Goal: Communication & Community: Answer question/provide support

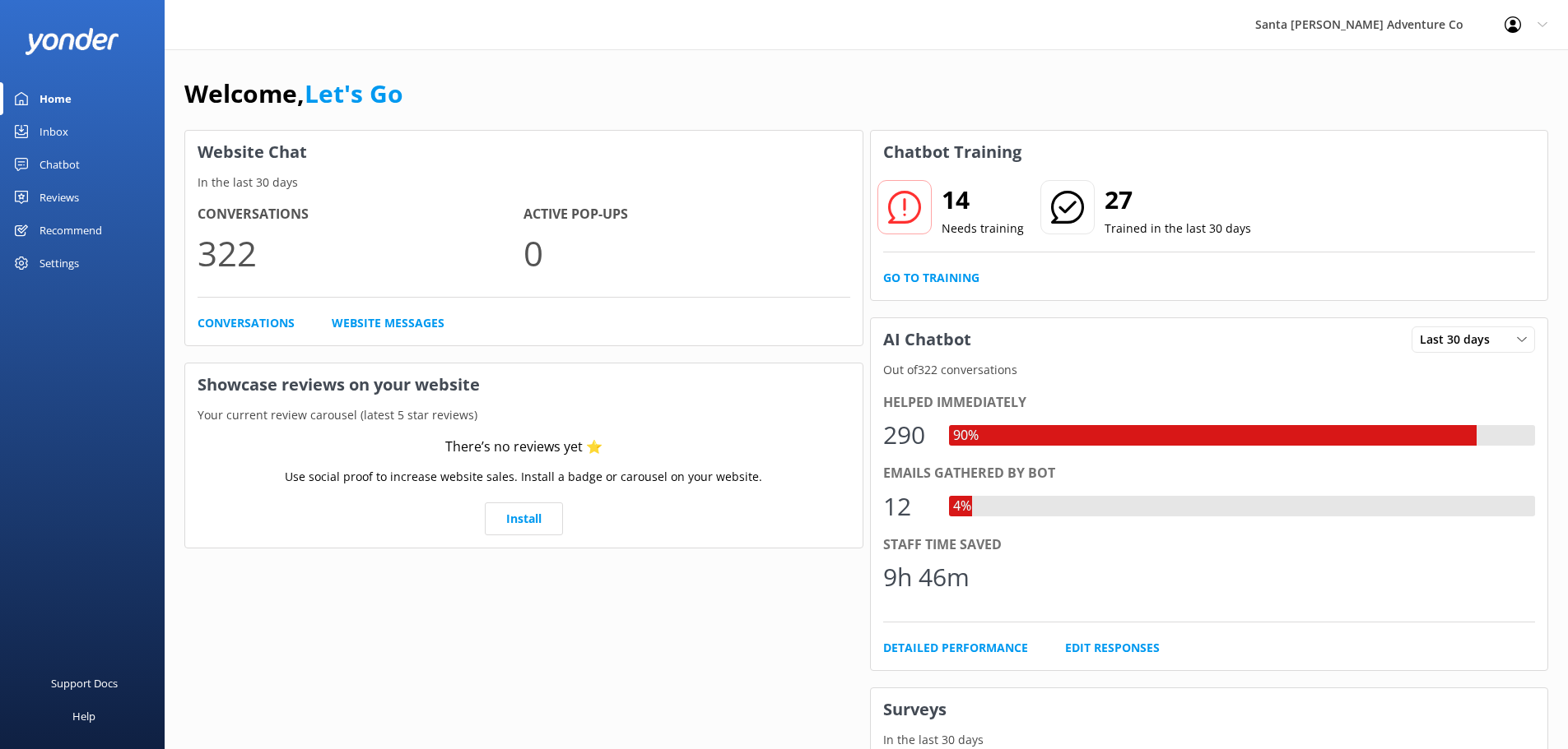
click at [71, 132] on link "Inbox" at bounding box center [82, 131] width 165 height 33
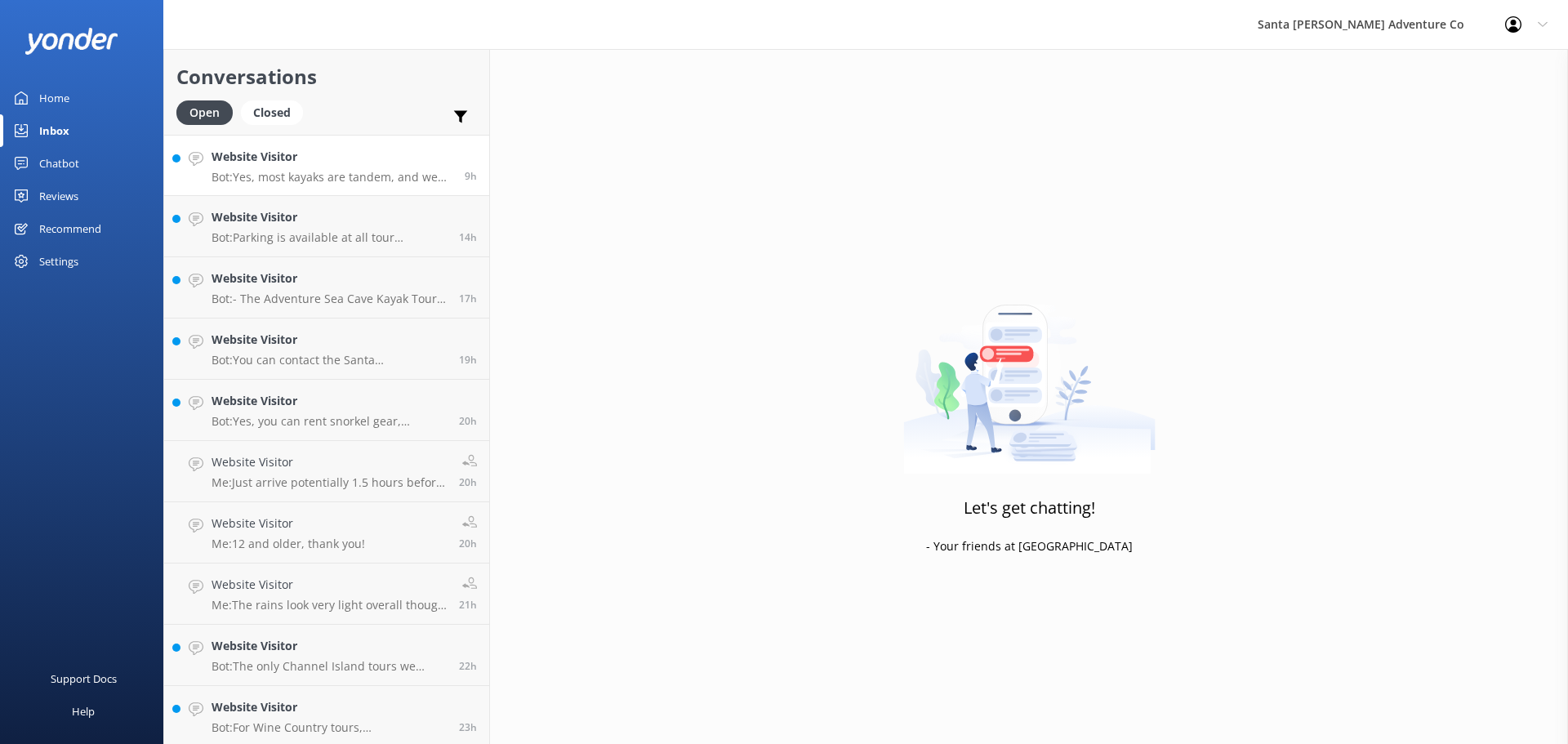
click at [233, 164] on h4 "Website Visitor" at bounding box center [331, 157] width 241 height 18
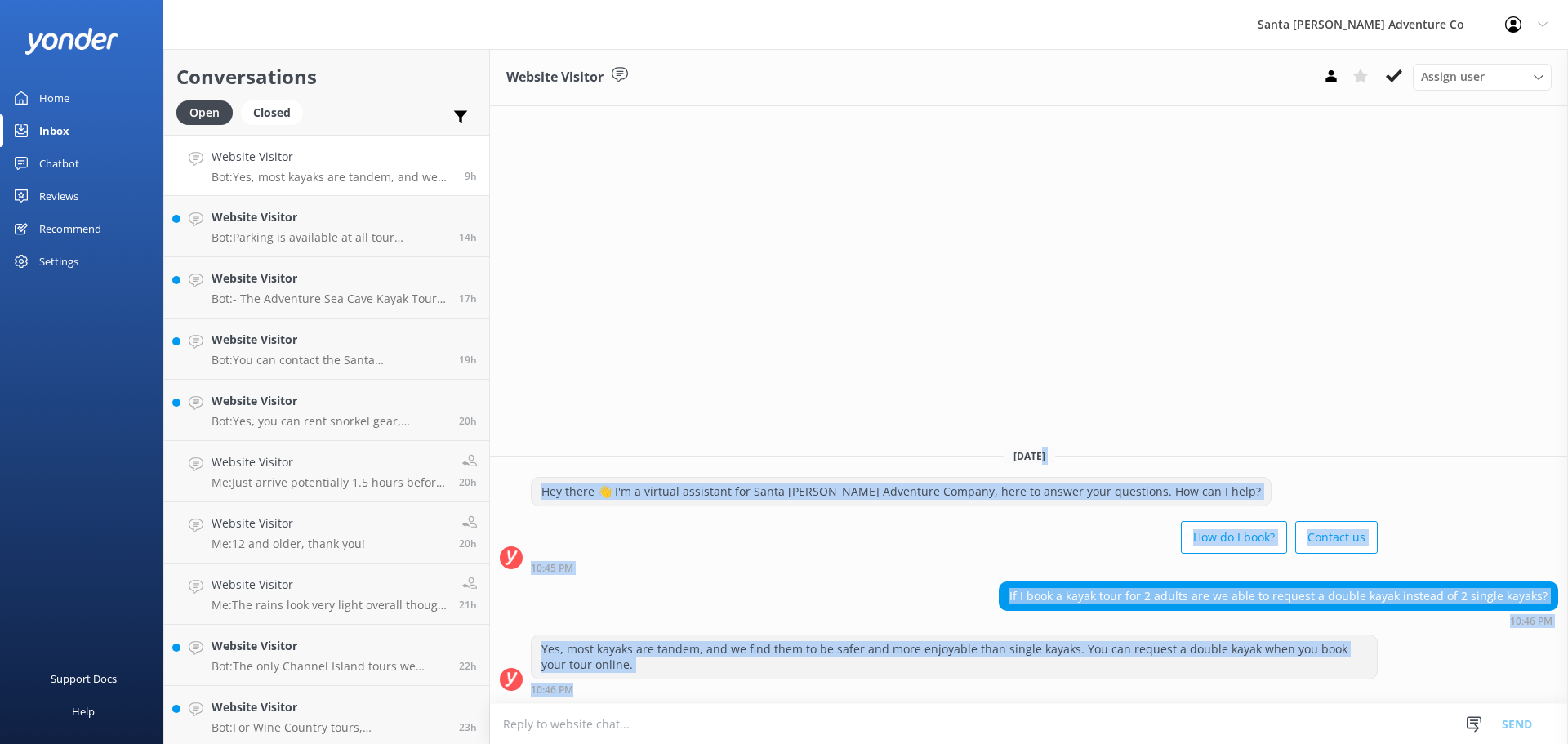
drag, startPoint x: 1388, startPoint y: 682, endPoint x: 1019, endPoint y: 446, distance: 438.0
click at [1023, 448] on div "[DATE] Hey there 👋 I'm a virtual assistant for Santa [PERSON_NAME] Adventure Co…" at bounding box center [1028, 569] width 1078 height 269
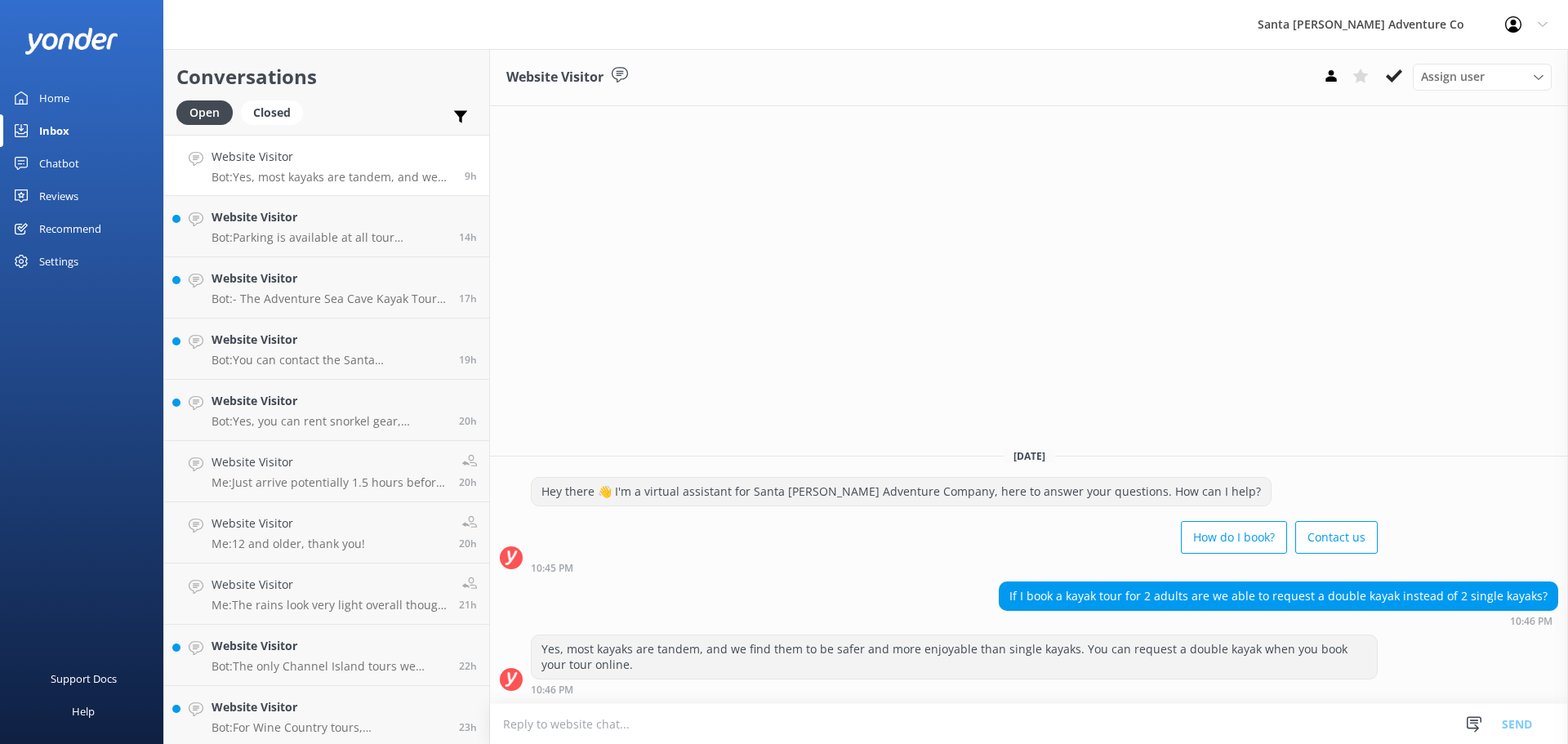
click at [1018, 446] on div "[DATE] Hey there 👋 I'm a virtual assistant for Santa [PERSON_NAME] Adventure Co…" at bounding box center [1028, 569] width 1078 height 269
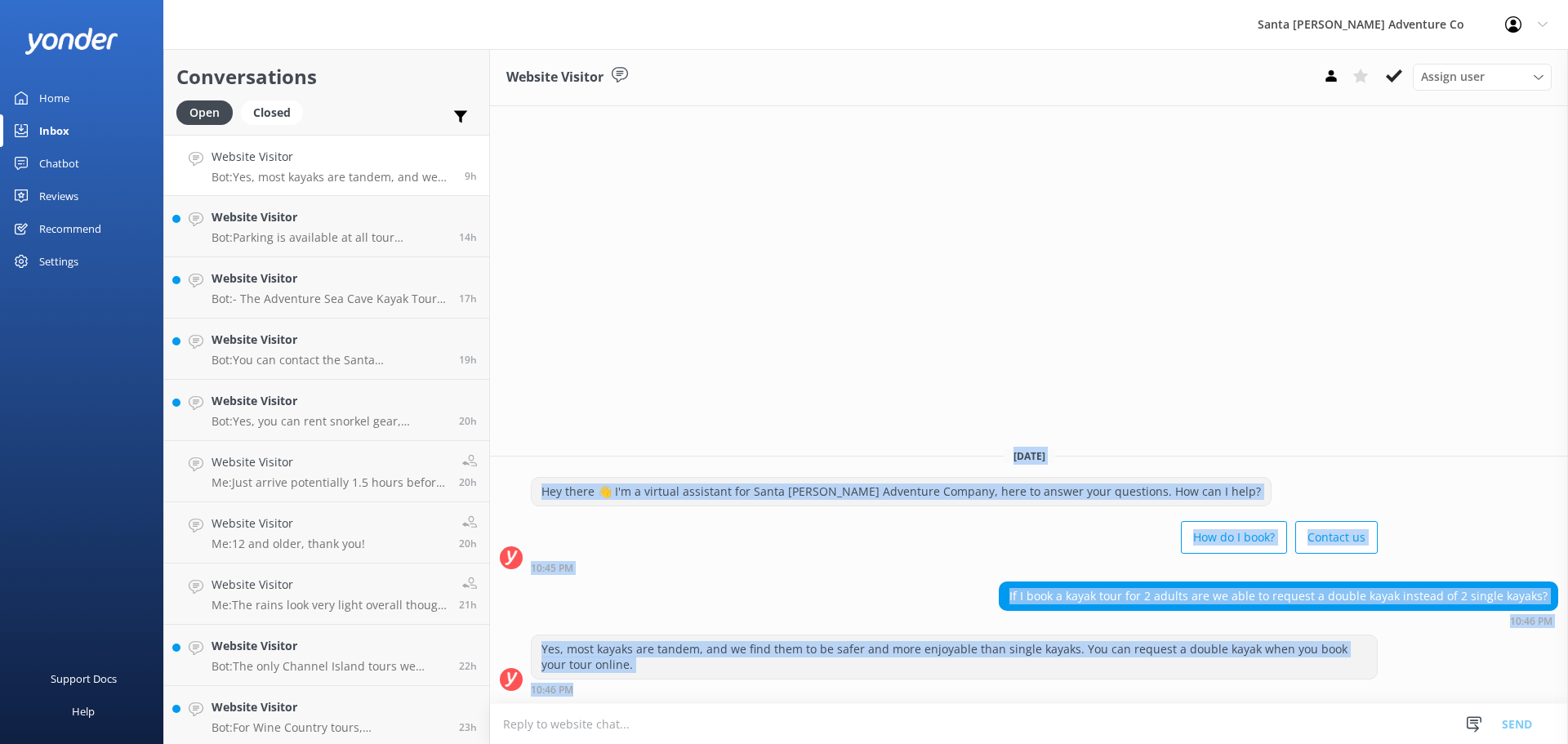
drag, startPoint x: 893, startPoint y: 420, endPoint x: 1064, endPoint y: 686, distance: 316.2
click at [1064, 686] on div "Website Visitor Assign user Will [PERSON_NAME] [PERSON_NAME] Let's Go Gabe [DAT…" at bounding box center [1028, 396] width 1078 height 695
click at [1064, 686] on div "10:46 PM" at bounding box center [954, 689] width 847 height 11
drag, startPoint x: 1048, startPoint y: 697, endPoint x: 779, endPoint y: 372, distance: 421.9
click at [779, 372] on div "Website Visitor Assign user Will [PERSON_NAME] [PERSON_NAME] Let's Go Gabe [DAT…" at bounding box center [1028, 396] width 1078 height 695
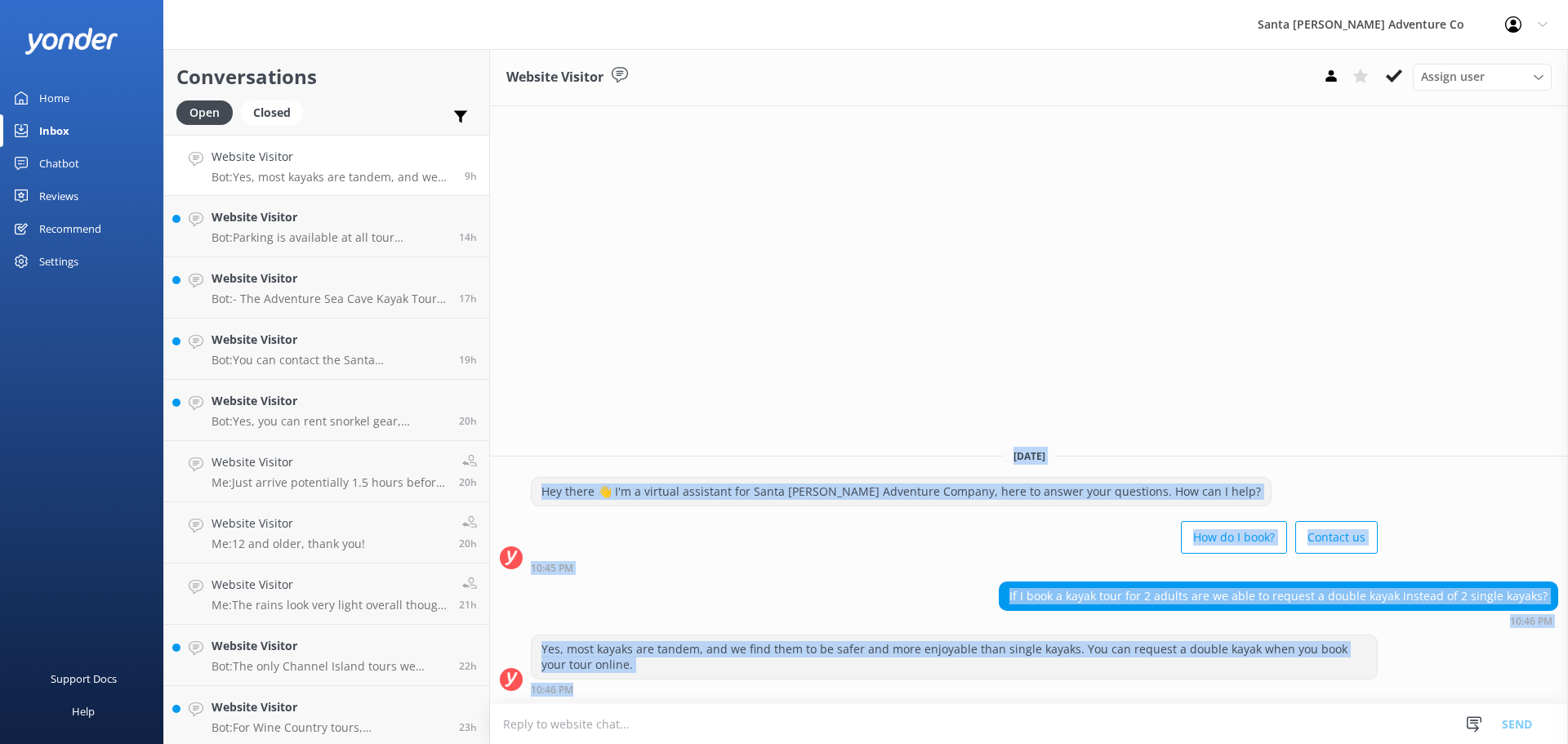
click at [779, 372] on div "Website Visitor Assign user Will [PERSON_NAME] [PERSON_NAME] Let's Go Gabe [DAT…" at bounding box center [1028, 396] width 1078 height 695
drag, startPoint x: 779, startPoint y: 374, endPoint x: 908, endPoint y: 716, distance: 365.5
click at [908, 716] on div "Website Visitor Assign user Will [PERSON_NAME] [PERSON_NAME] Let's Go Gabe [DAT…" at bounding box center [1028, 396] width 1078 height 695
click at [844, 593] on div "If I book a kayak tour for 2 adults are we able to request a double kayak inste…" at bounding box center [1028, 605] width 1078 height 45
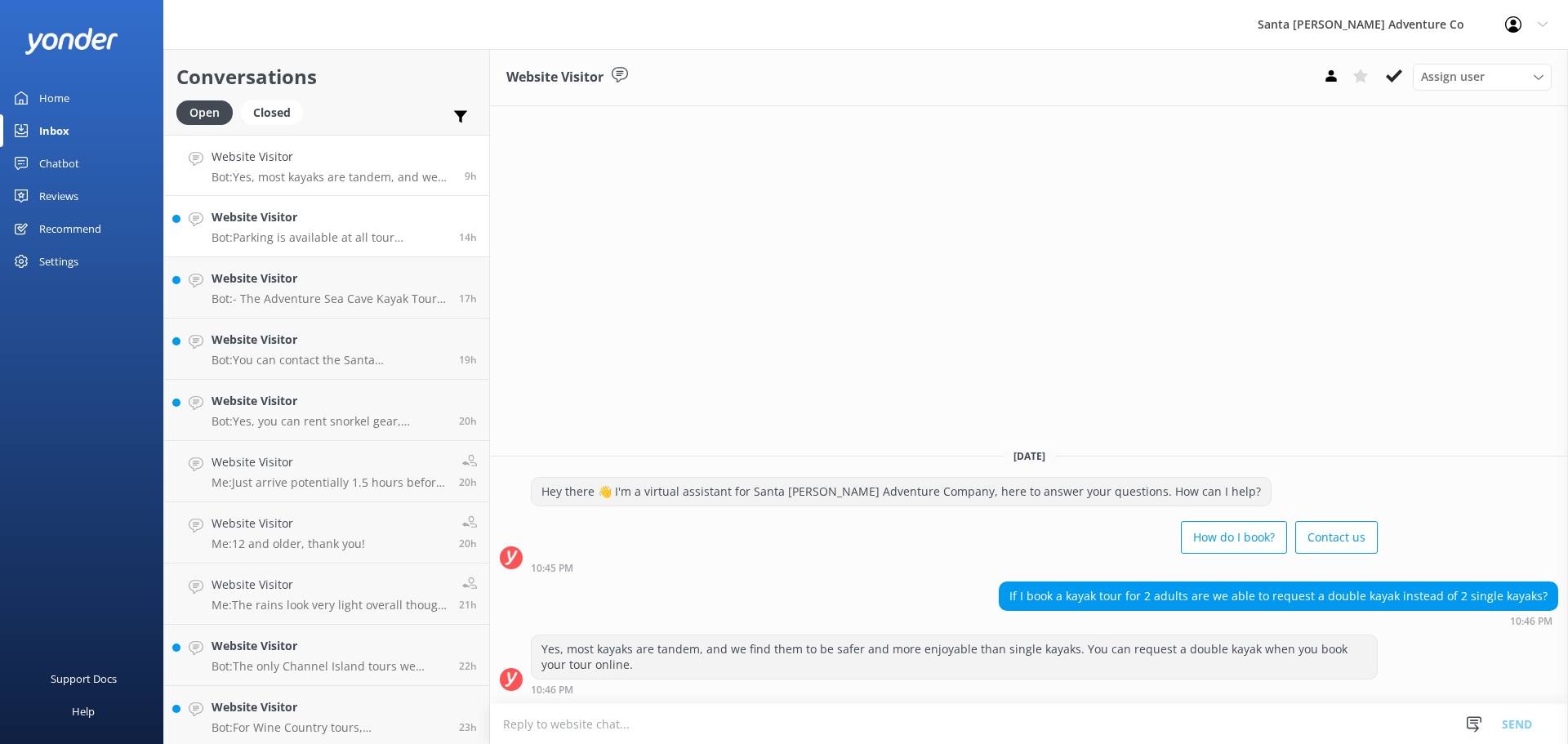
click at [322, 231] on p "Bot: Parking is available at all tour locations." at bounding box center [329, 238] width 235 height 15
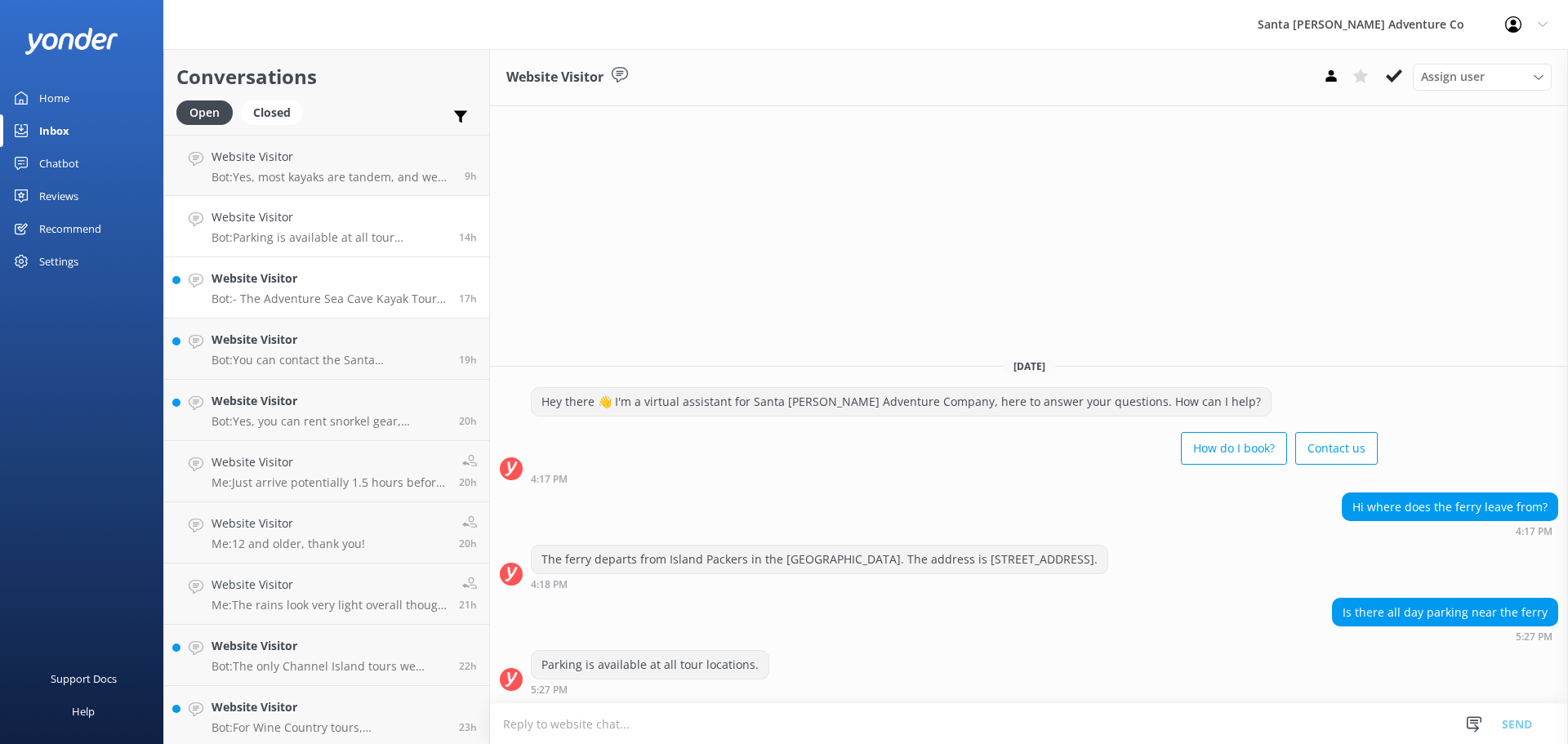
click at [276, 306] on link "Website Visitor Bot: - The Adventure Sea Cave Kayak Tour is a 4-hour immersive …" at bounding box center [327, 288] width 325 height 61
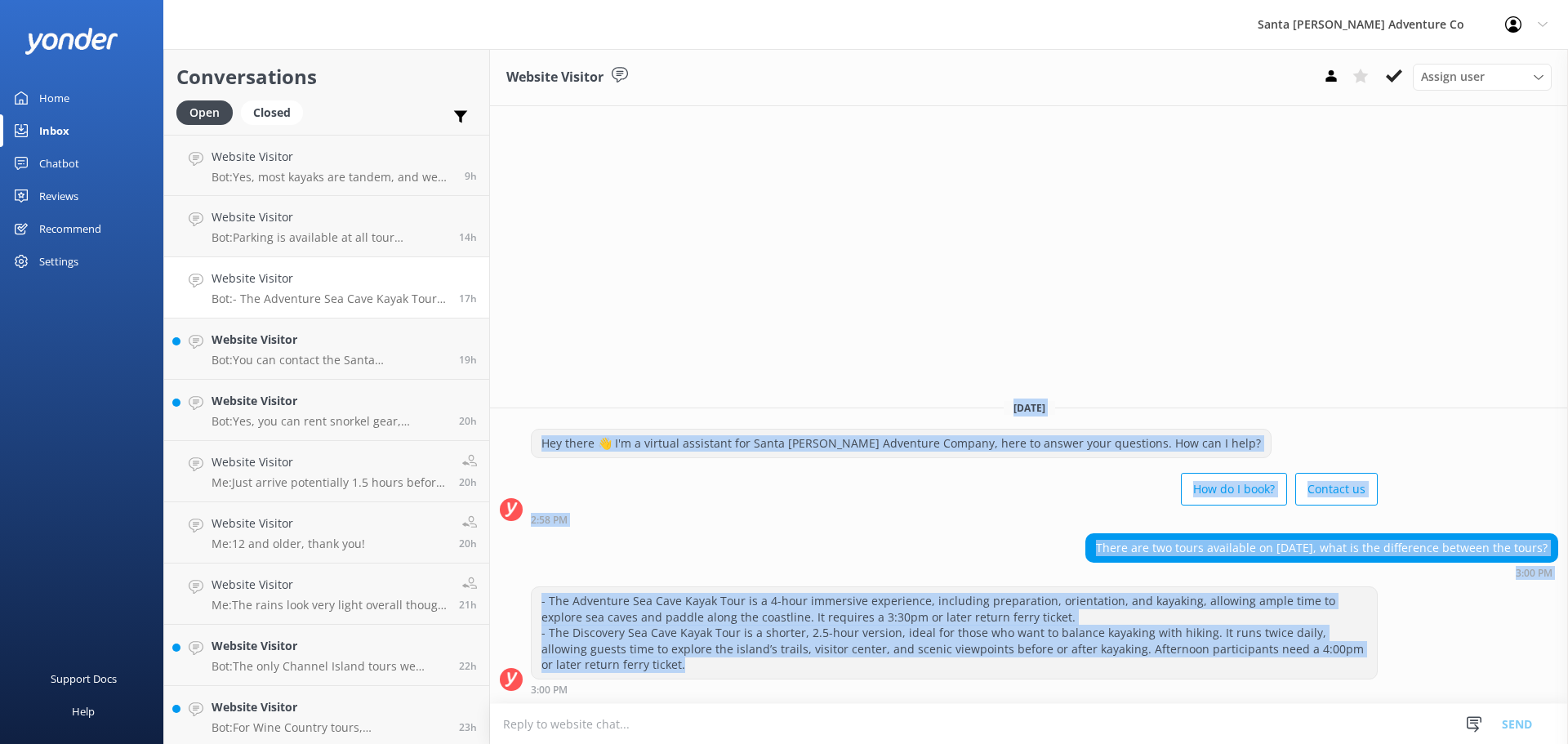
drag, startPoint x: 684, startPoint y: 678, endPoint x: 536, endPoint y: 338, distance: 370.8
click at [536, 338] on div "Website Visitor Assign user Will [PERSON_NAME] [PERSON_NAME] Let's Go Gabe [DAT…" at bounding box center [1028, 396] width 1078 height 695
click at [564, 381] on div "Website Visitor Assign user Will [PERSON_NAME] [PERSON_NAME] Let's Go Gabe [DAT…" at bounding box center [1028, 396] width 1078 height 695
drag, startPoint x: 567, startPoint y: 345, endPoint x: 747, endPoint y: 750, distance: 443.2
click at [747, 743] on html "Santa [PERSON_NAME] Adventure Co Profile Settings Logout Home Inbox Chatbot Con…" at bounding box center [784, 372] width 1568 height 744
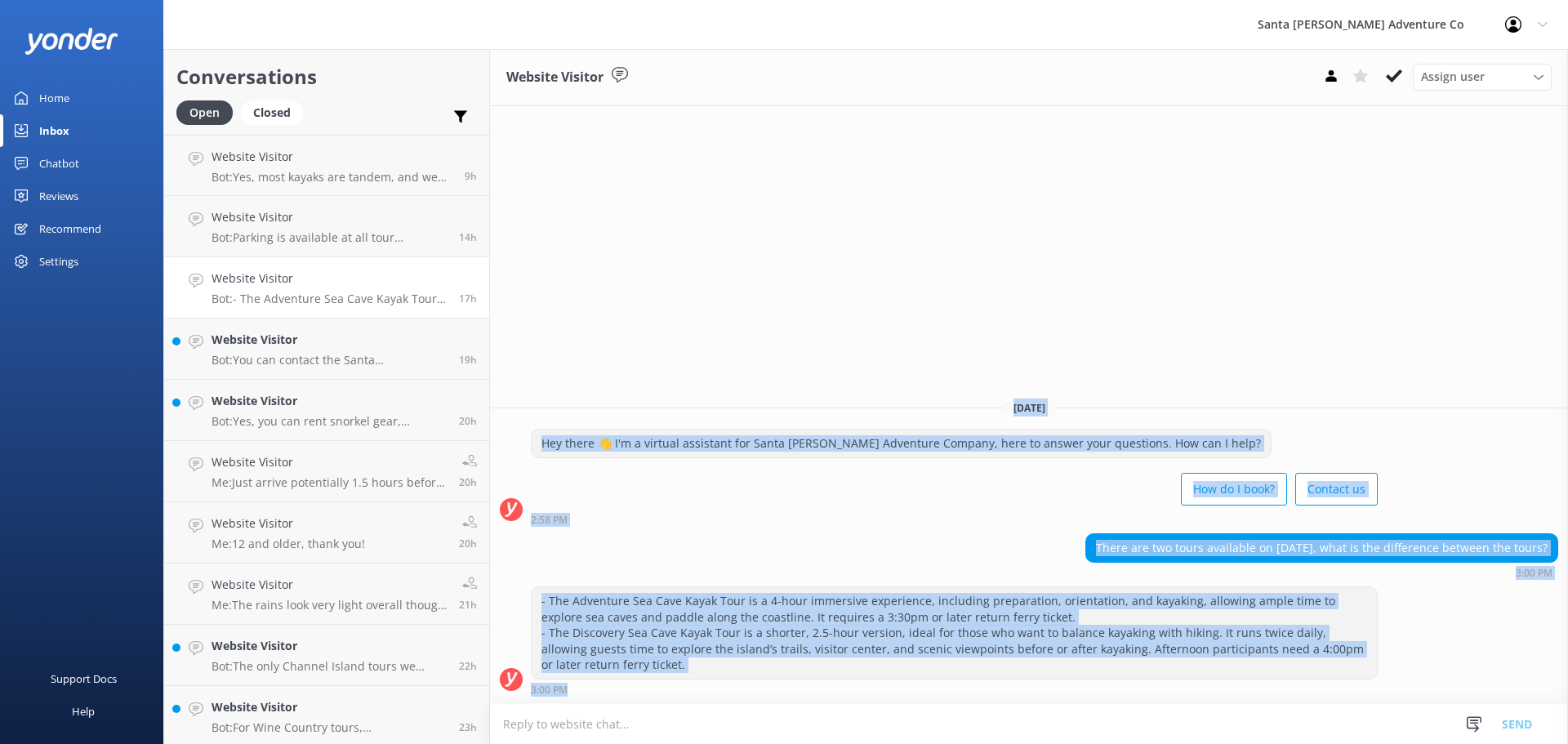
click at [668, 537] on div "There are two tours available on [DATE], what is the difference between the tou…" at bounding box center [1028, 556] width 1078 height 45
drag, startPoint x: 586, startPoint y: 375, endPoint x: 727, endPoint y: 700, distance: 354.3
click at [727, 700] on div "Website Visitor Assign user Will [PERSON_NAME] [PERSON_NAME] Let's Go Gabe [DAT…" at bounding box center [1028, 396] width 1078 height 695
click at [714, 681] on div "- The Adventure Sea Cave Kayak Tour is a 4-hour immersive experience, including…" at bounding box center [954, 640] width 847 height 109
drag, startPoint x: 714, startPoint y: 681, endPoint x: 561, endPoint y: 226, distance: 480.0
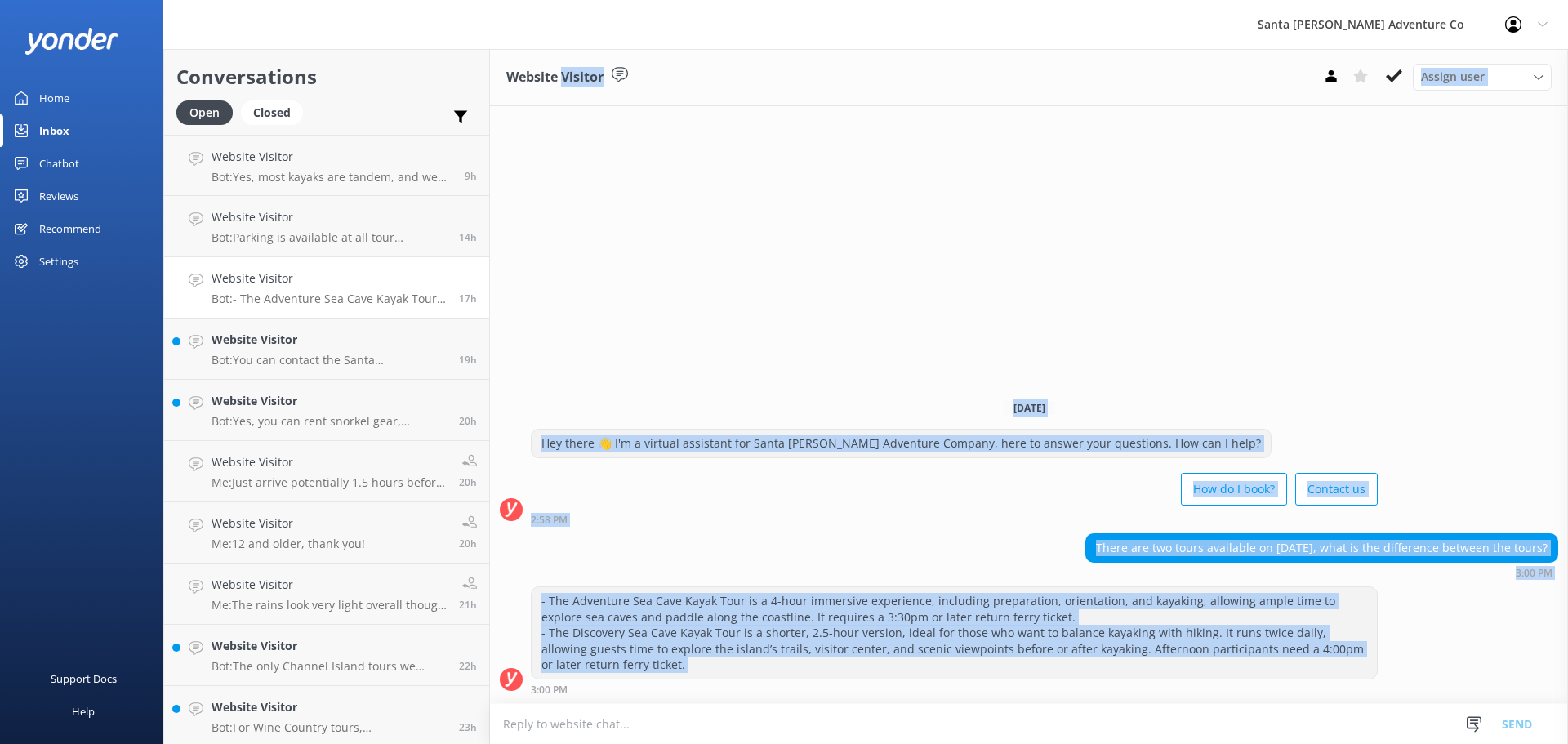
click at [561, 226] on div "Website Visitor Assign user Will [PERSON_NAME] [PERSON_NAME] Let's Go Gabe [DAT…" at bounding box center [1028, 396] width 1078 height 695
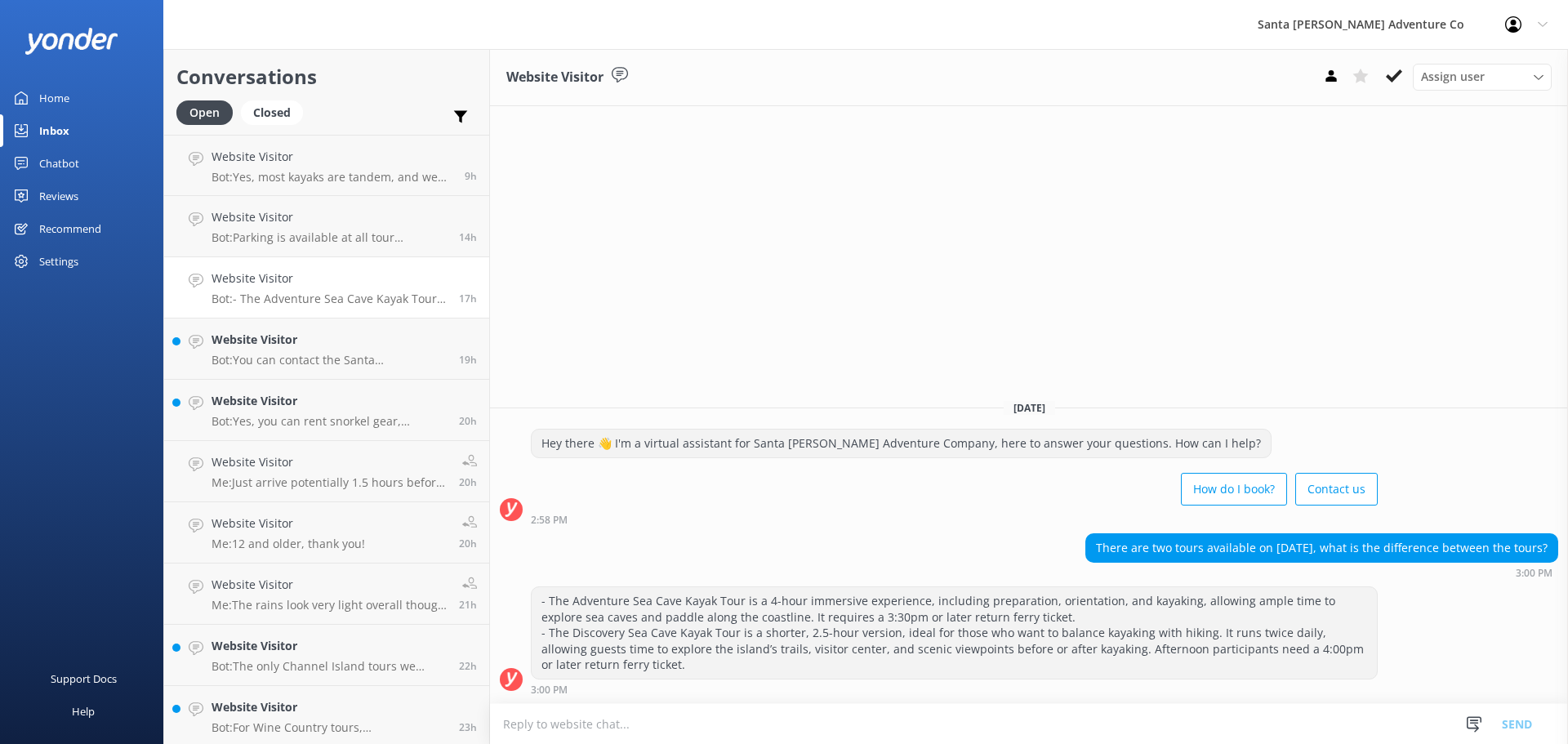
click at [560, 226] on div "Website Visitor Assign user Will [PERSON_NAME] [PERSON_NAME] Let's Go Gabe [DAT…" at bounding box center [1028, 396] width 1078 height 695
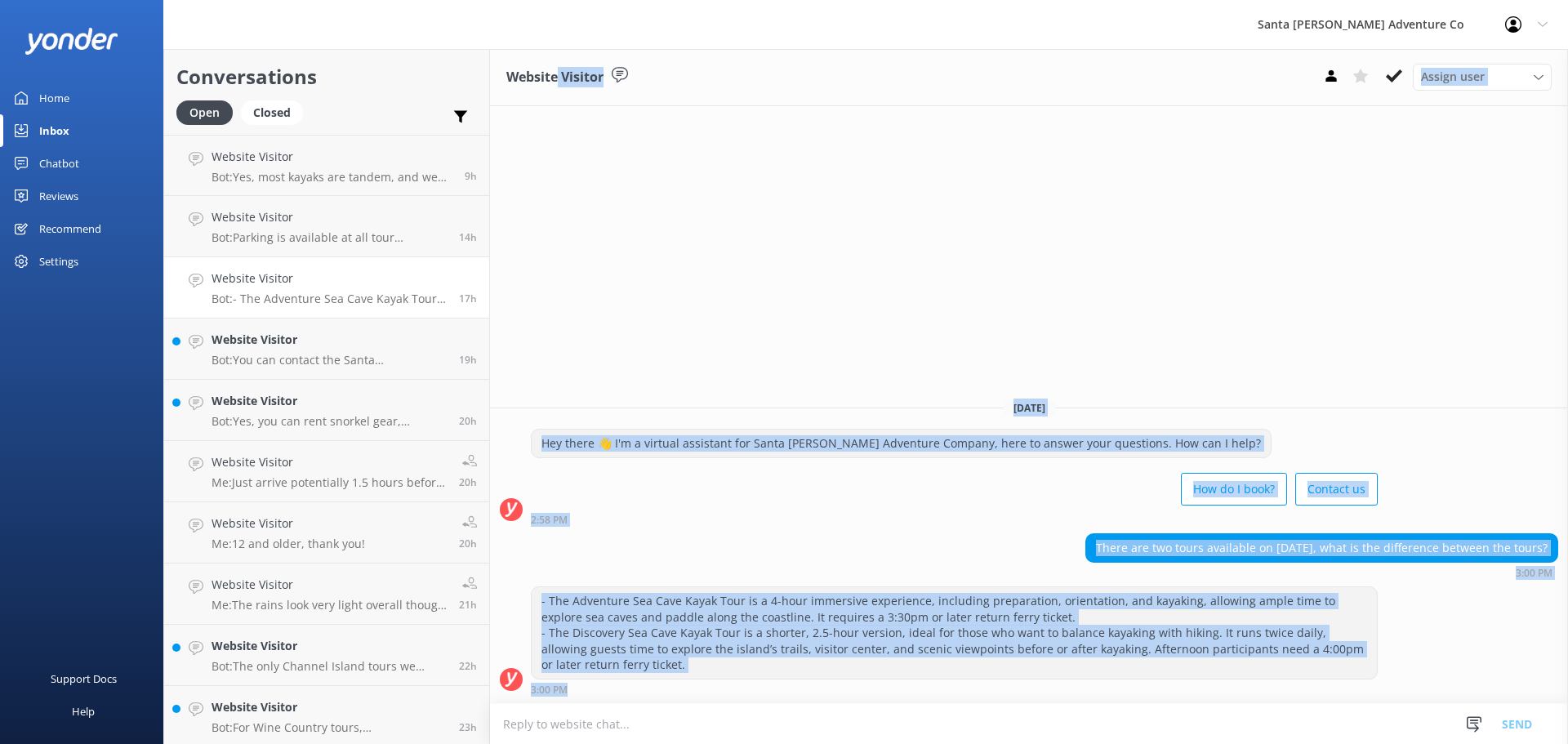
drag, startPoint x: 560, startPoint y: 229, endPoint x: 725, endPoint y: 655, distance: 456.8
click at [725, 738] on div "Website Visitor Assign user Will [PERSON_NAME] [PERSON_NAME] Let's Go Gabe [DAT…" at bounding box center [1028, 396] width 1078 height 695
click at [725, 580] on div "There are two tours available on [DATE], what is the difference between the tou…" at bounding box center [1028, 560] width 1078 height 53
drag, startPoint x: 614, startPoint y: 293, endPoint x: 734, endPoint y: 710, distance: 433.9
click at [734, 710] on div "Website Visitor Assign user Will [PERSON_NAME] [PERSON_NAME] Let's Go Gabe [DAT…" at bounding box center [1028, 396] width 1078 height 695
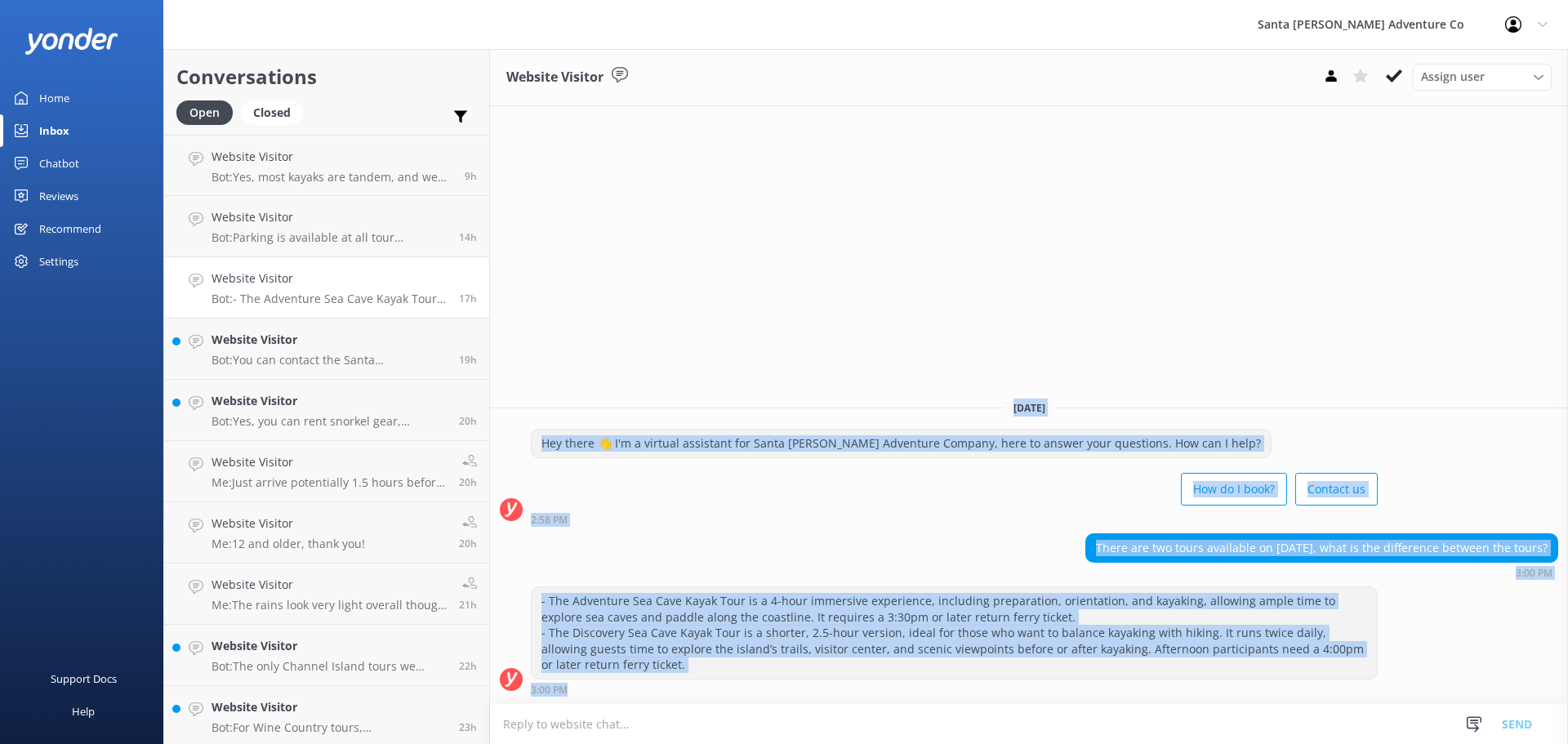
click at [714, 544] on div "There are two tours available on [DATE], what is the difference between the tou…" at bounding box center [1028, 556] width 1078 height 45
drag, startPoint x: 665, startPoint y: 323, endPoint x: 777, endPoint y: 702, distance: 395.2
click at [777, 702] on div "Website Visitor Assign user Will [PERSON_NAME] [PERSON_NAME] Let's Go Gabe [DAT…" at bounding box center [1028, 396] width 1078 height 695
click at [715, 516] on div "2:58 PM" at bounding box center [954, 519] width 847 height 11
drag, startPoint x: 667, startPoint y: 340, endPoint x: 782, endPoint y: 749, distance: 424.9
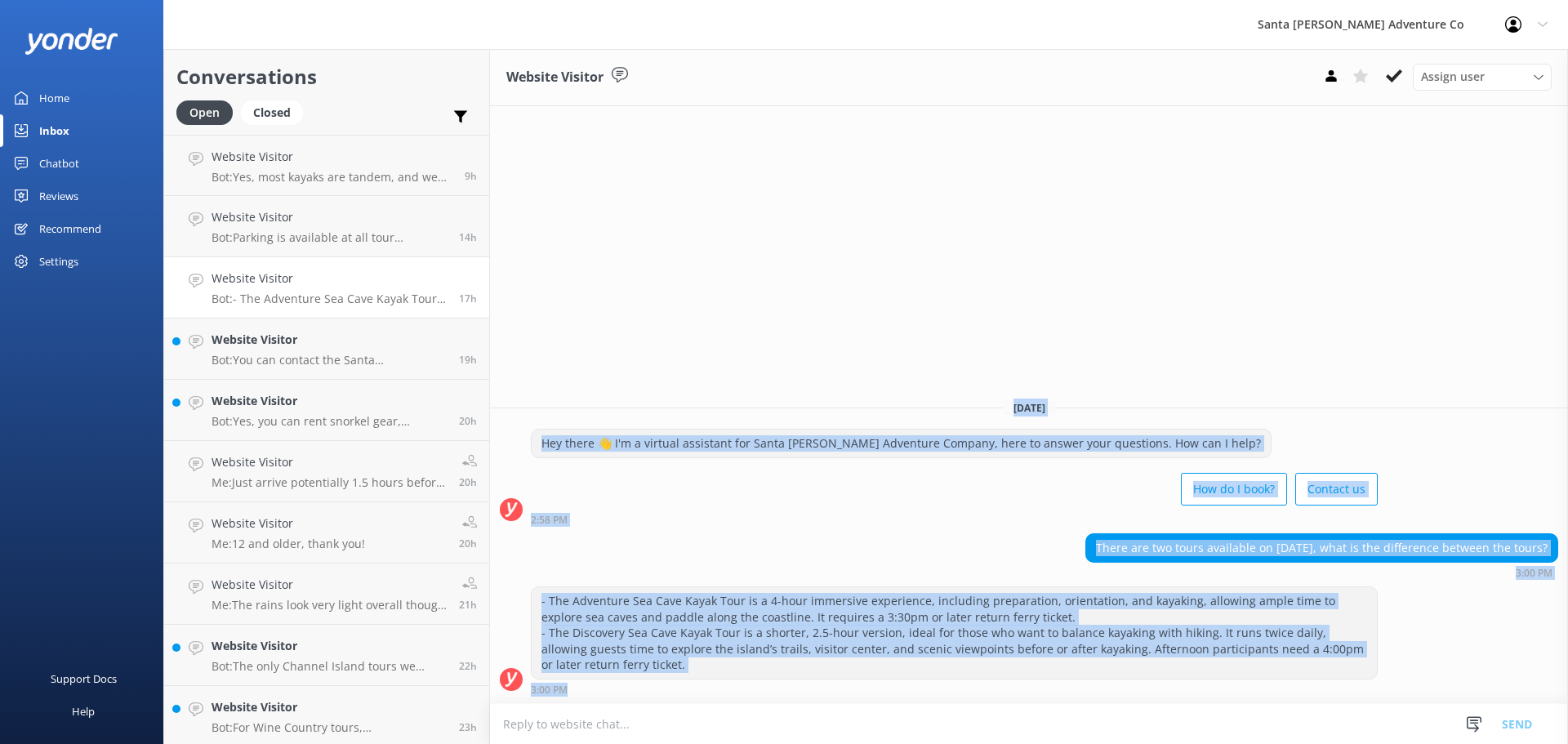
click at [782, 743] on html "Santa [PERSON_NAME] Adventure Co Profile Settings Logout Home Inbox Chatbot Con…" at bounding box center [784, 372] width 1568 height 744
click at [716, 502] on div "How do I book? Contact us" at bounding box center [954, 491] width 847 height 46
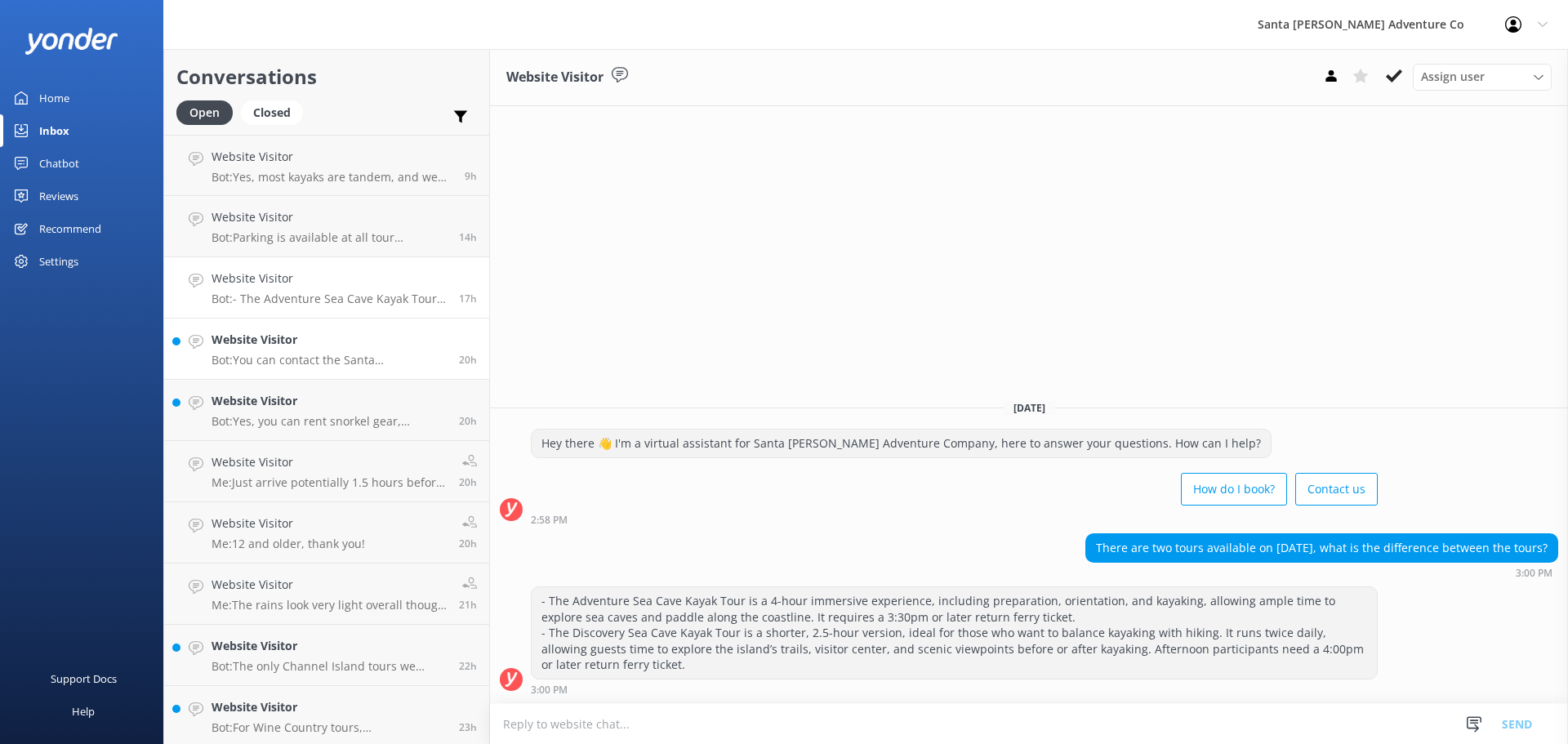
click at [280, 343] on h4 "Website Visitor" at bounding box center [329, 339] width 235 height 18
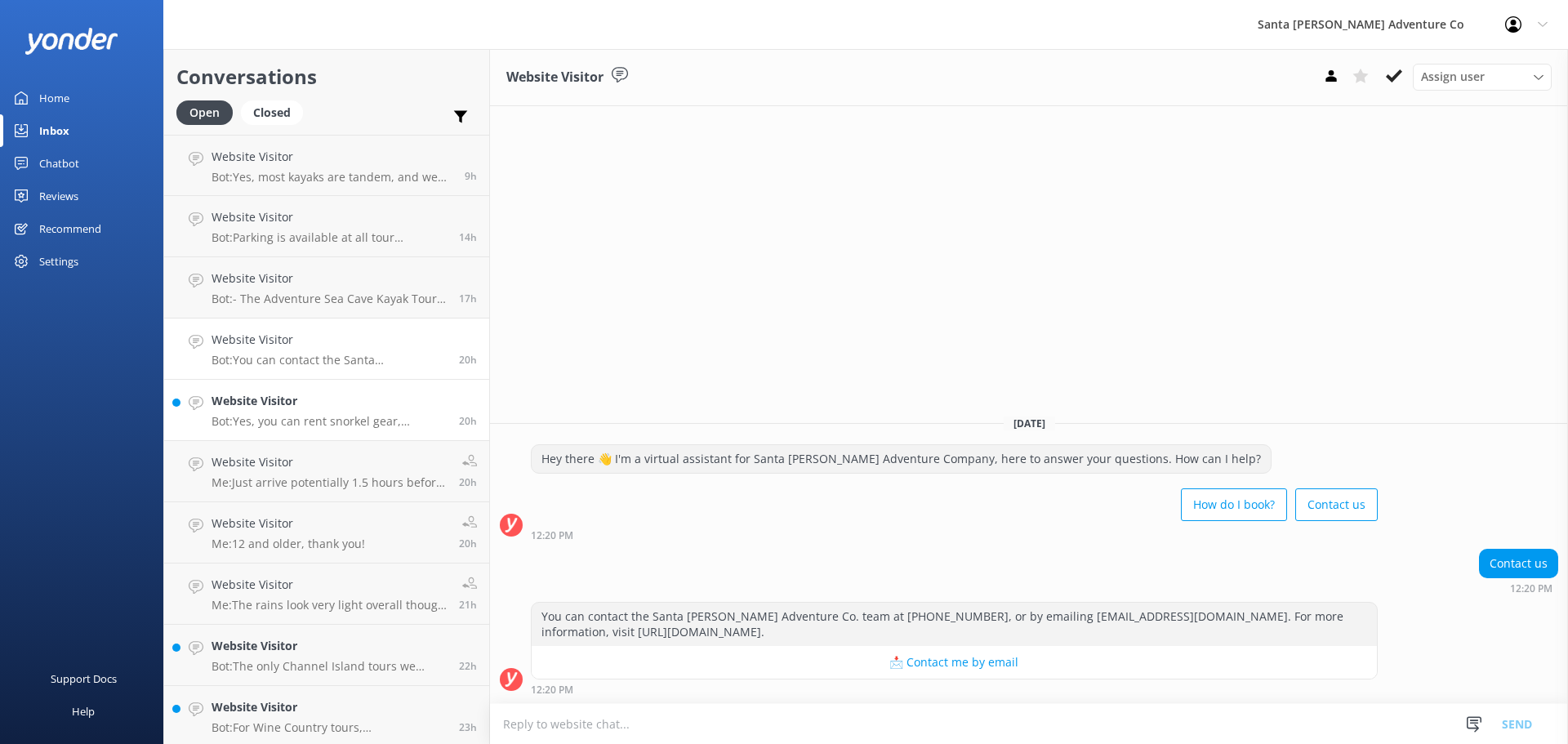
click at [280, 418] on p "Bot: Yes, you can rent snorkel gear, including wetsuits, at our island storefro…" at bounding box center [329, 421] width 235 height 15
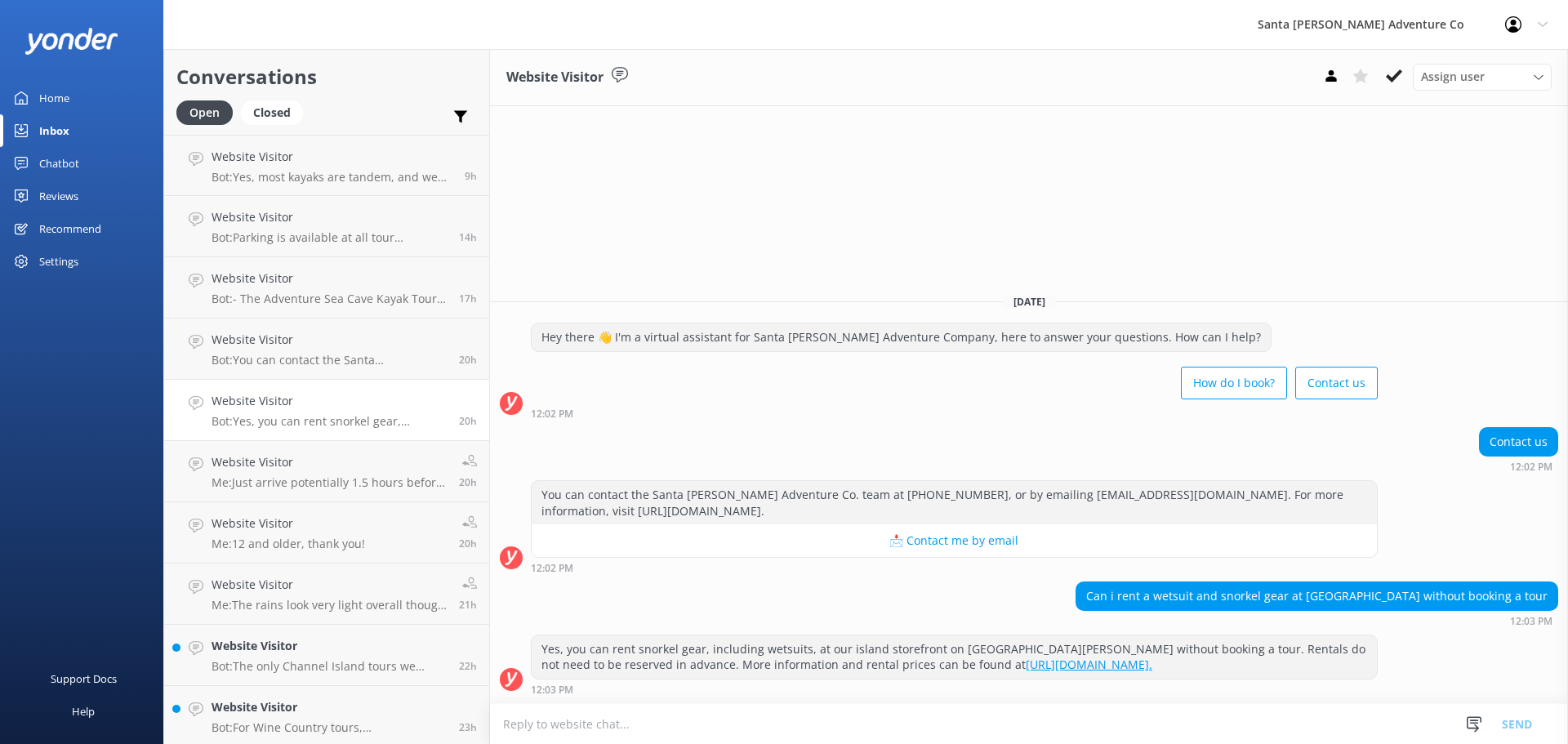
drag, startPoint x: 1229, startPoint y: 677, endPoint x: 891, endPoint y: 262, distance: 535.2
click at [891, 262] on div "Website Visitor Assign user Will [PERSON_NAME] [PERSON_NAME] Let's Go Gabe [DAT…" at bounding box center [1028, 396] width 1078 height 695
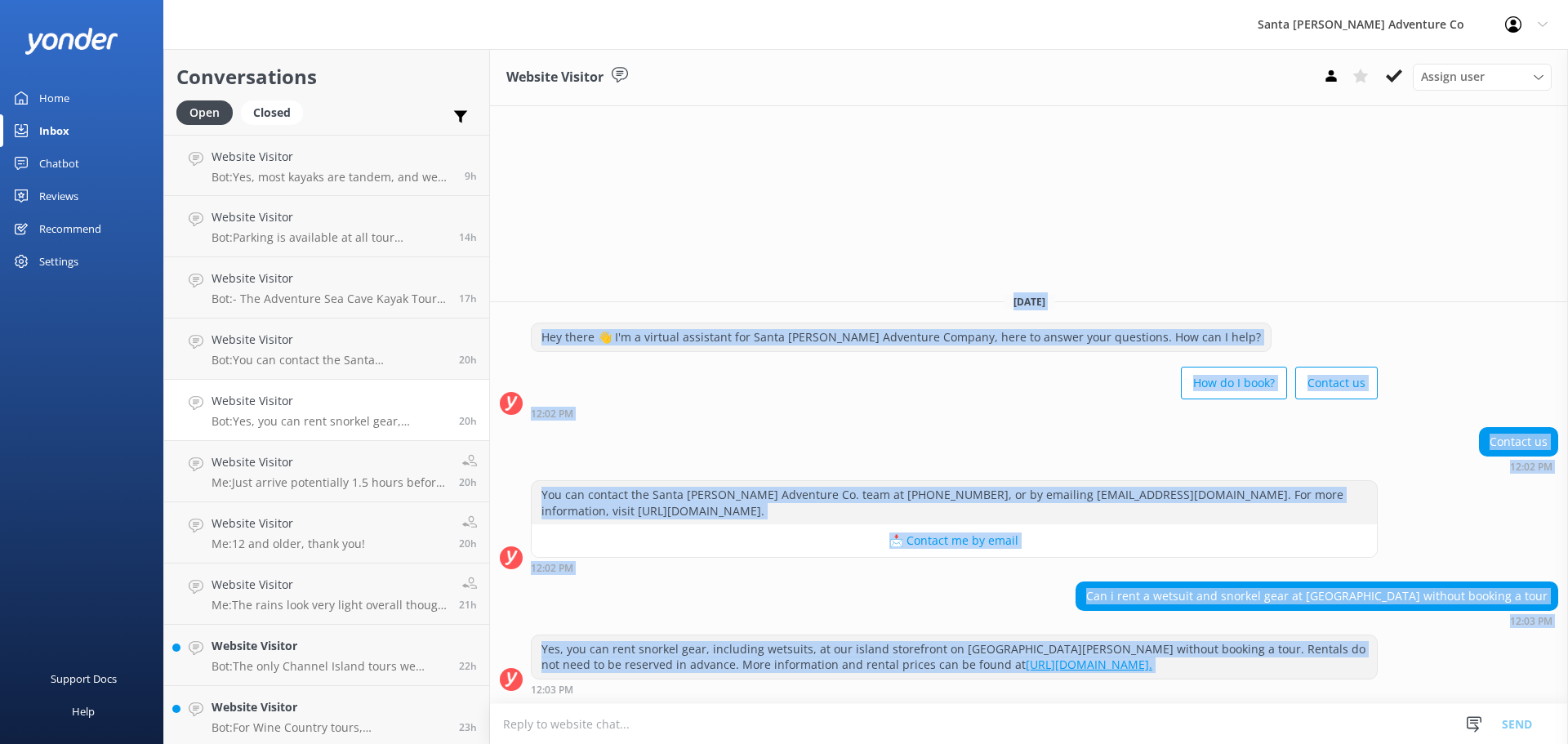
drag, startPoint x: 891, startPoint y: 262, endPoint x: 1146, endPoint y: 669, distance: 480.3
click at [1146, 669] on div "Website Visitor Assign user Will [PERSON_NAME] [PERSON_NAME] Let's Go Gabe [DAT…" at bounding box center [1028, 396] width 1078 height 695
click at [1061, 612] on div "Can i rent a wetsuit and snorkel gear at [GEOGRAPHIC_DATA] without booking a to…" at bounding box center [1028, 605] width 1078 height 45
drag, startPoint x: 833, startPoint y: 225, endPoint x: 1233, endPoint y: 736, distance: 648.9
click at [1233, 736] on div "Website Visitor Assign user Will [PERSON_NAME] [PERSON_NAME] Let's Go Gabe [DAT…" at bounding box center [1028, 396] width 1078 height 695
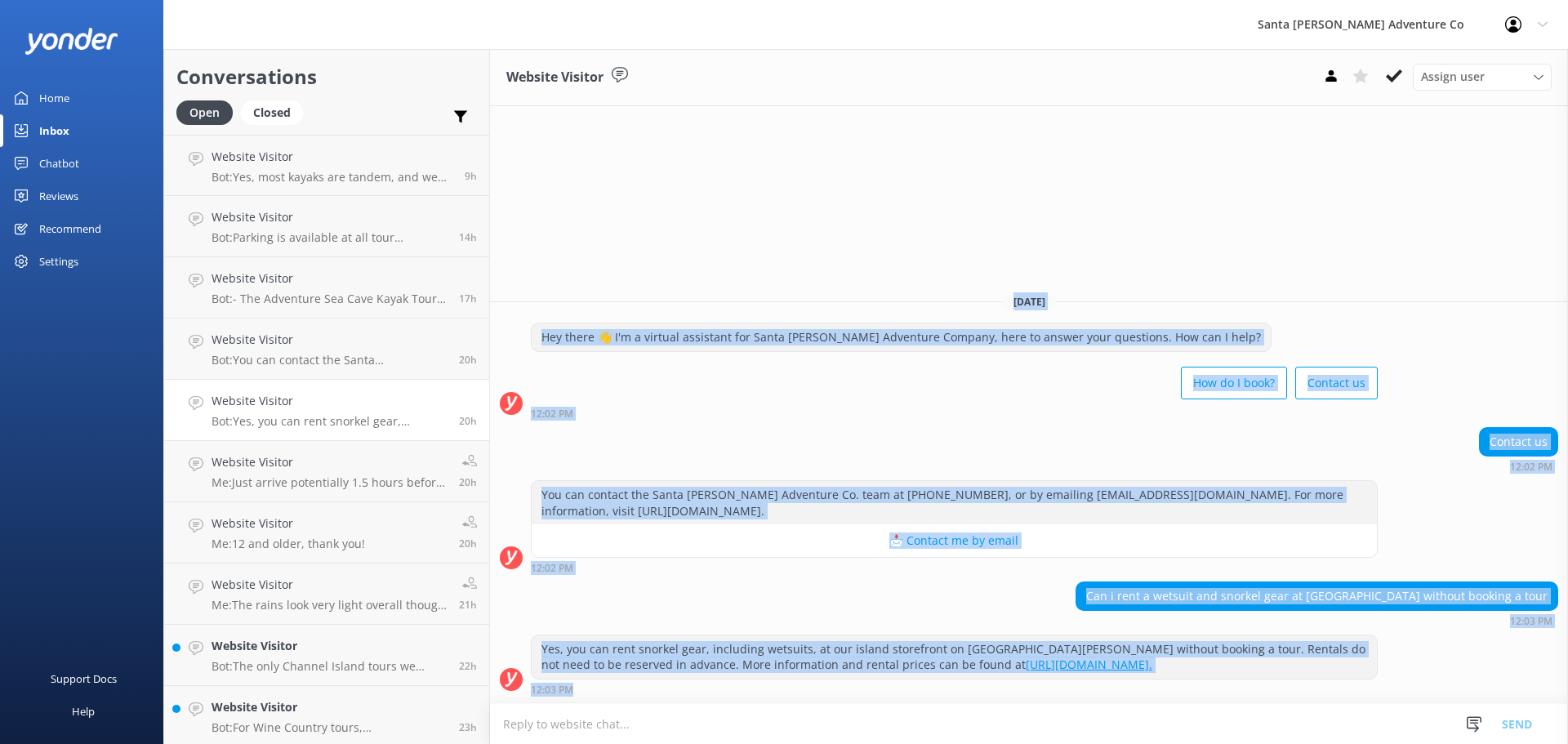
click at [1112, 613] on div "Can i rent a wetsuit and snorkel gear at [GEOGRAPHIC_DATA] without booking a to…" at bounding box center [1317, 605] width 483 height 45
drag, startPoint x: 675, startPoint y: 686, endPoint x: 611, endPoint y: 269, distance: 421.9
click at [611, 269] on div "Website Visitor Assign user Will [PERSON_NAME] [PERSON_NAME] Let's Go Gabe [DAT…" at bounding box center [1028, 396] width 1078 height 695
drag, startPoint x: 676, startPoint y: 406, endPoint x: 987, endPoint y: 729, distance: 448.4
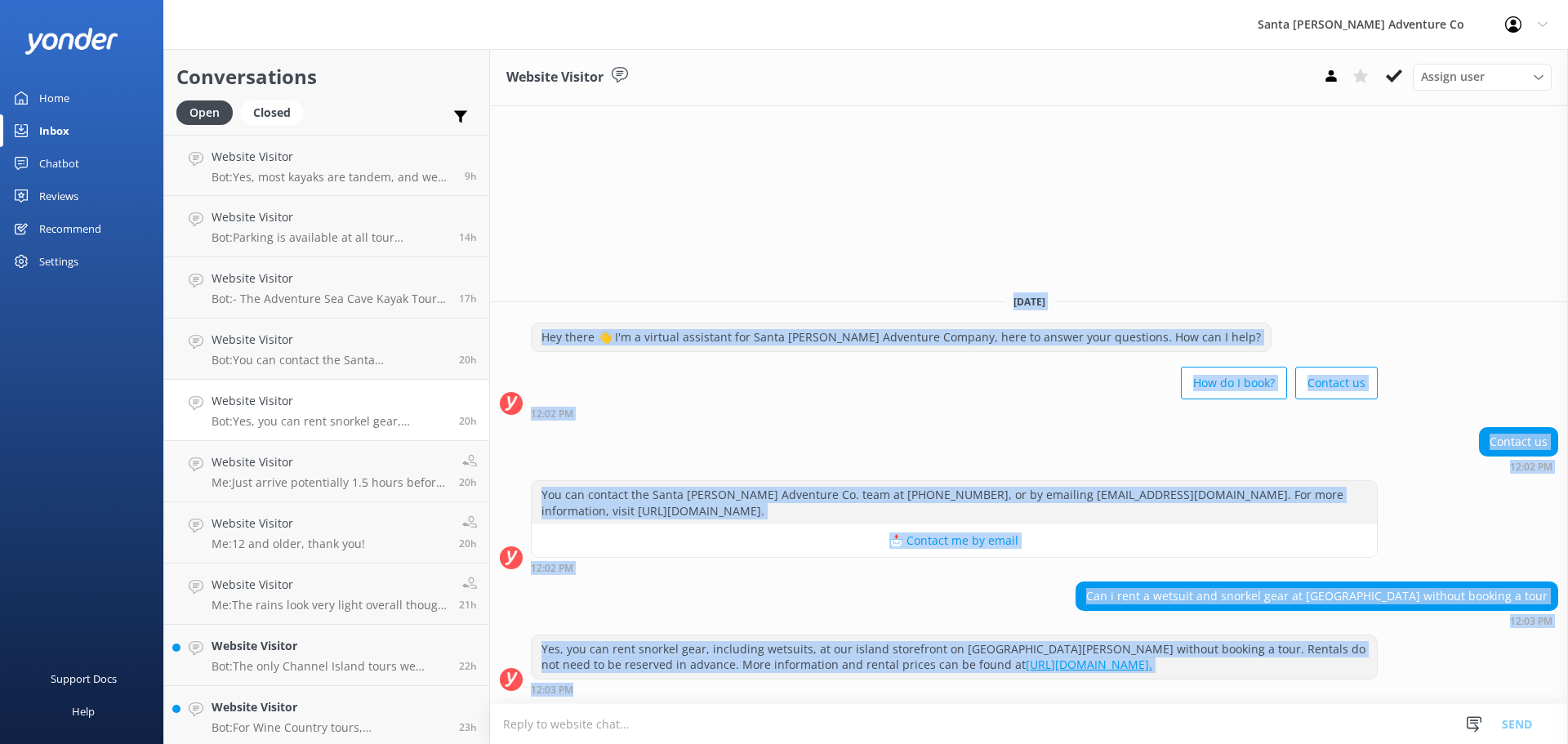
click at [987, 729] on div "Website Visitor Assign user Will [PERSON_NAME] [PERSON_NAME] Let's Go Gabe [DAT…" at bounding box center [1028, 396] width 1078 height 695
click at [744, 596] on div "Can i rent a wetsuit and snorkel gear at [GEOGRAPHIC_DATA] without booking a to…" at bounding box center [1028, 605] width 1078 height 45
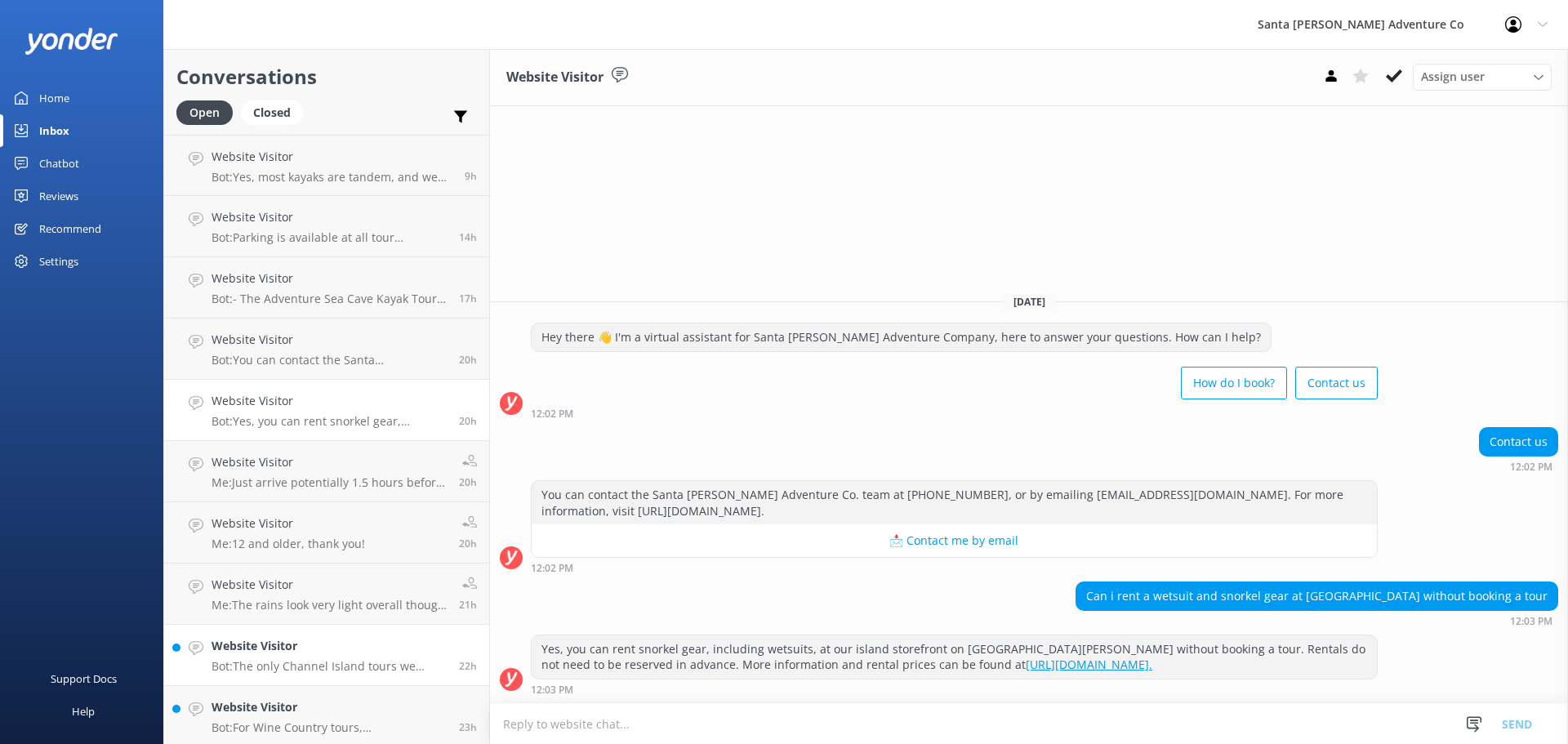
click at [264, 661] on p "Bot: The only Channel Island tours we operate are on [GEOGRAPHIC_DATA][PERSON_N…" at bounding box center [329, 667] width 235 height 15
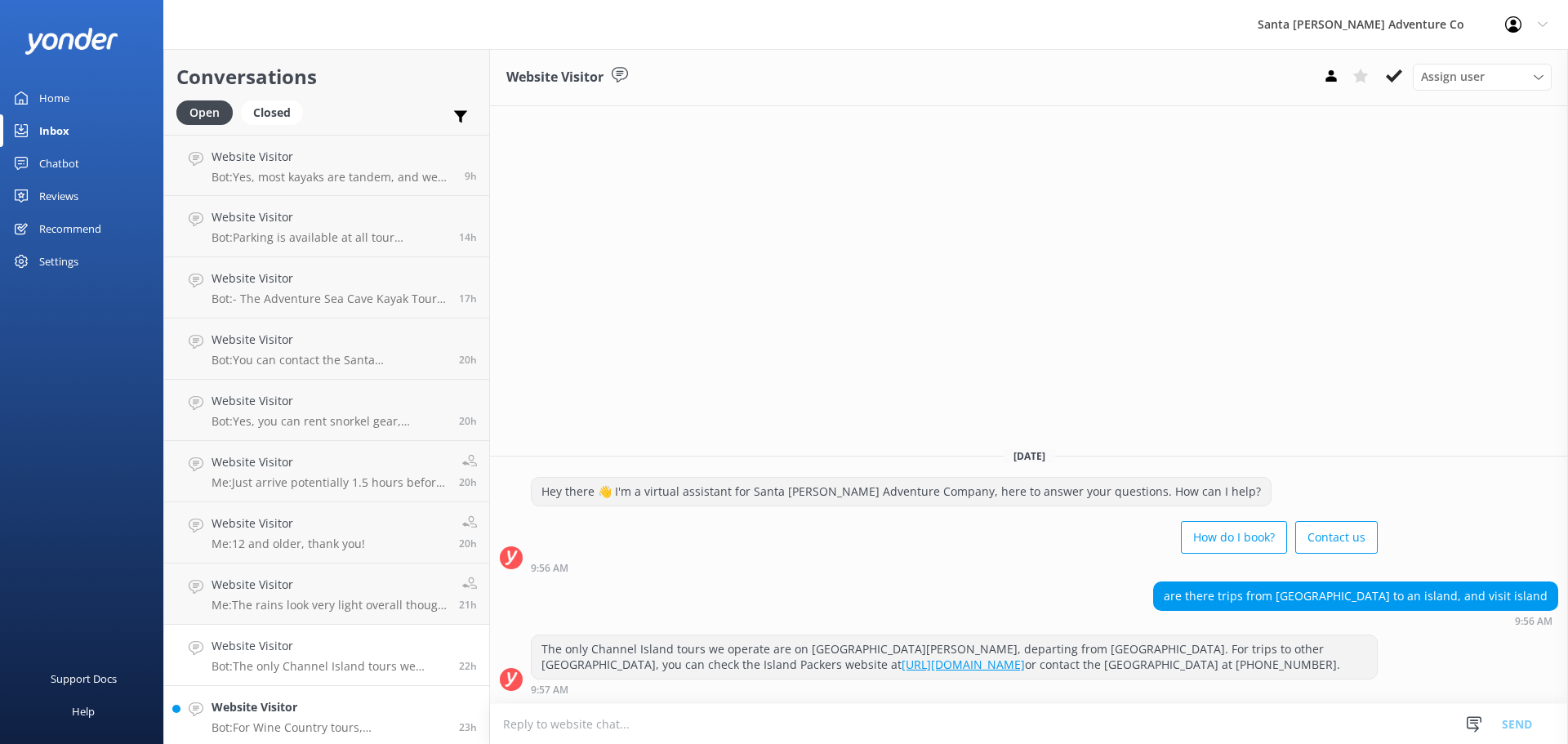
click at [279, 707] on h4 "Website Visitor" at bounding box center [329, 707] width 235 height 18
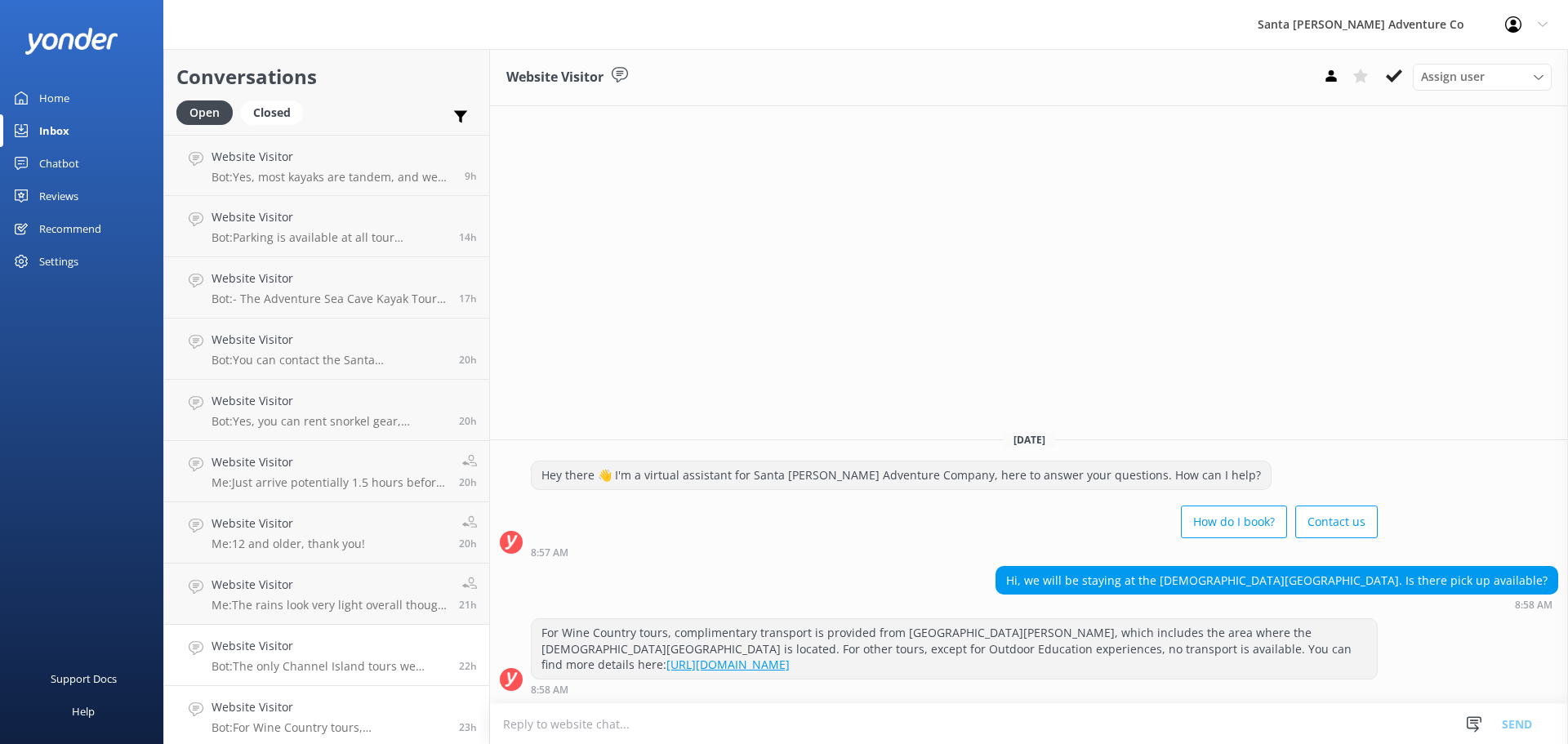
click at [274, 654] on h4 "Website Visitor" at bounding box center [329, 646] width 235 height 18
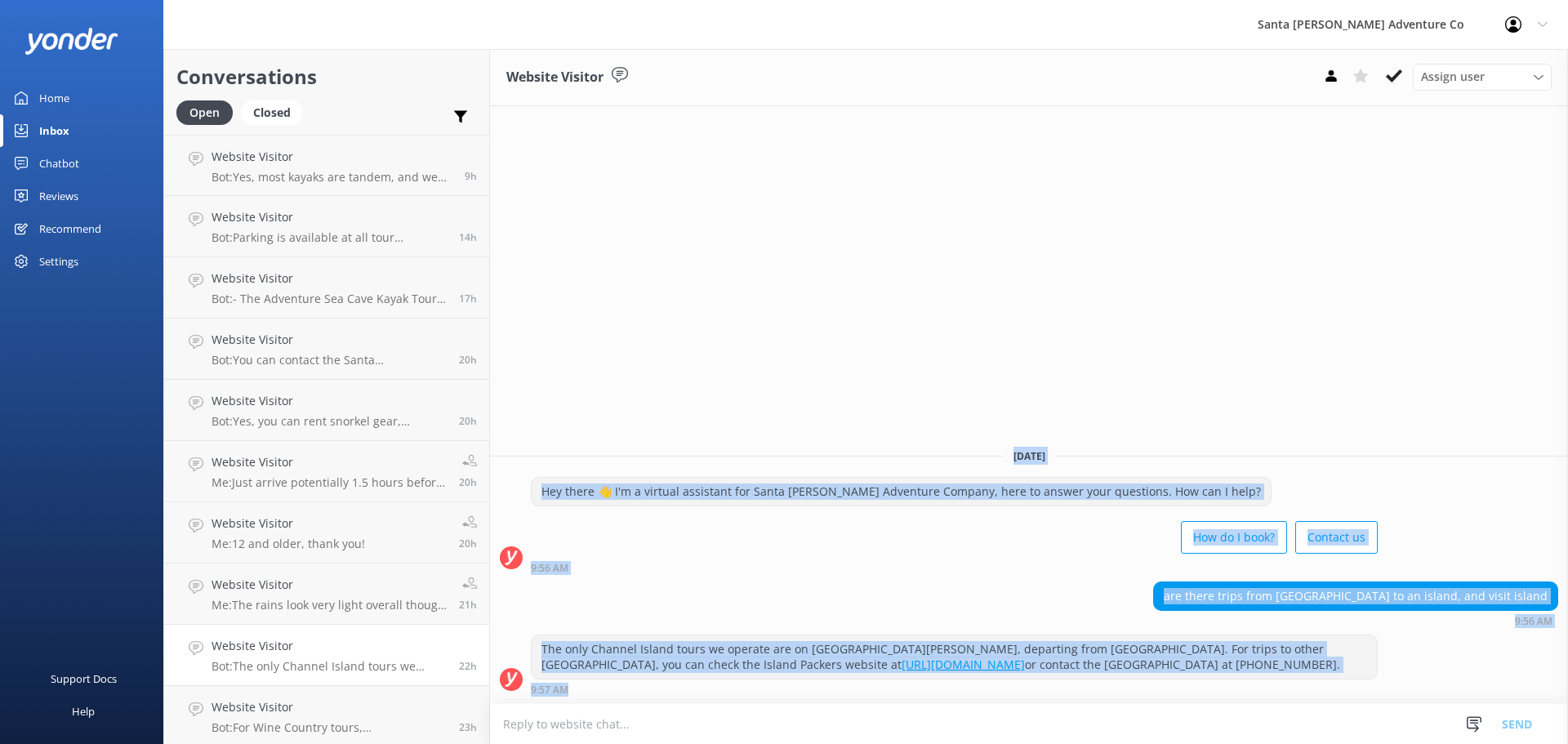
drag, startPoint x: 529, startPoint y: 365, endPoint x: 1197, endPoint y: 694, distance: 744.6
click at [1197, 694] on div "Website Visitor Assign user Will [PERSON_NAME] [PERSON_NAME] Let's Go Gabe [DAT…" at bounding box center [1028, 396] width 1078 height 695
click at [949, 590] on div "are there trips from [GEOGRAPHIC_DATA] to an island, and visit island 9:56 AM" at bounding box center [1028, 605] width 1078 height 45
drag, startPoint x: 740, startPoint y: 327, endPoint x: 1244, endPoint y: 681, distance: 615.9
click at [1244, 681] on div "Website Visitor Assign user Will [PERSON_NAME] [PERSON_NAME] Let's Go Gabe [DAT…" at bounding box center [1028, 396] width 1078 height 695
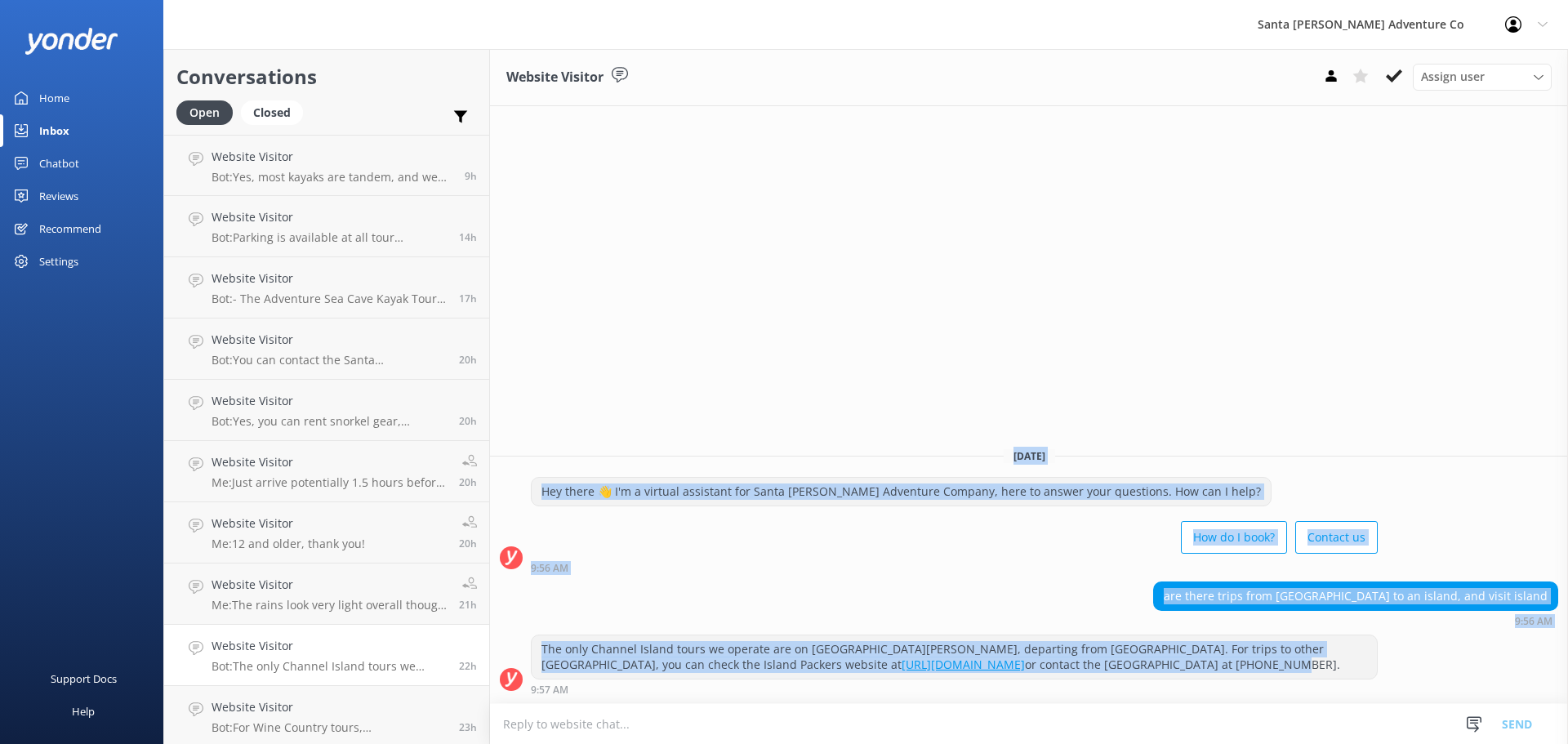
click at [1430, 650] on div "The only Channel Island tours we operate are on [GEOGRAPHIC_DATA][PERSON_NAME],…" at bounding box center [1028, 665] width 1078 height 60
drag, startPoint x: 729, startPoint y: 384, endPoint x: 1302, endPoint y: 702, distance: 655.3
click at [1302, 702] on div "Website Visitor Assign user Will [PERSON_NAME] [PERSON_NAME] Let's Go Gabe [DAT…" at bounding box center [1028, 396] width 1078 height 695
click at [1458, 668] on div "The only Channel Island tours we operate are on [GEOGRAPHIC_DATA][PERSON_NAME],…" at bounding box center [1028, 665] width 1078 height 60
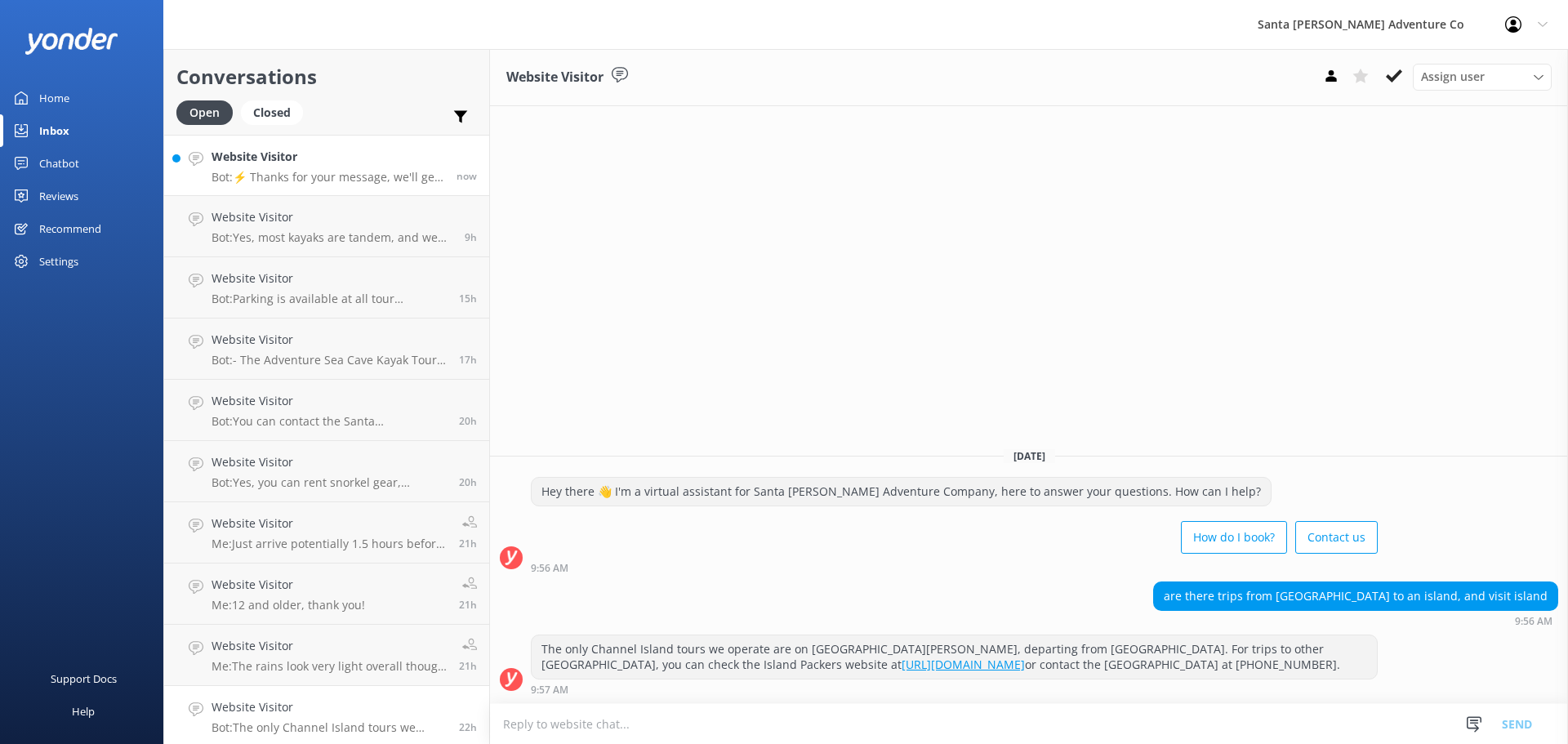
click at [231, 149] on h4 "Website Visitor" at bounding box center [328, 157] width 233 height 18
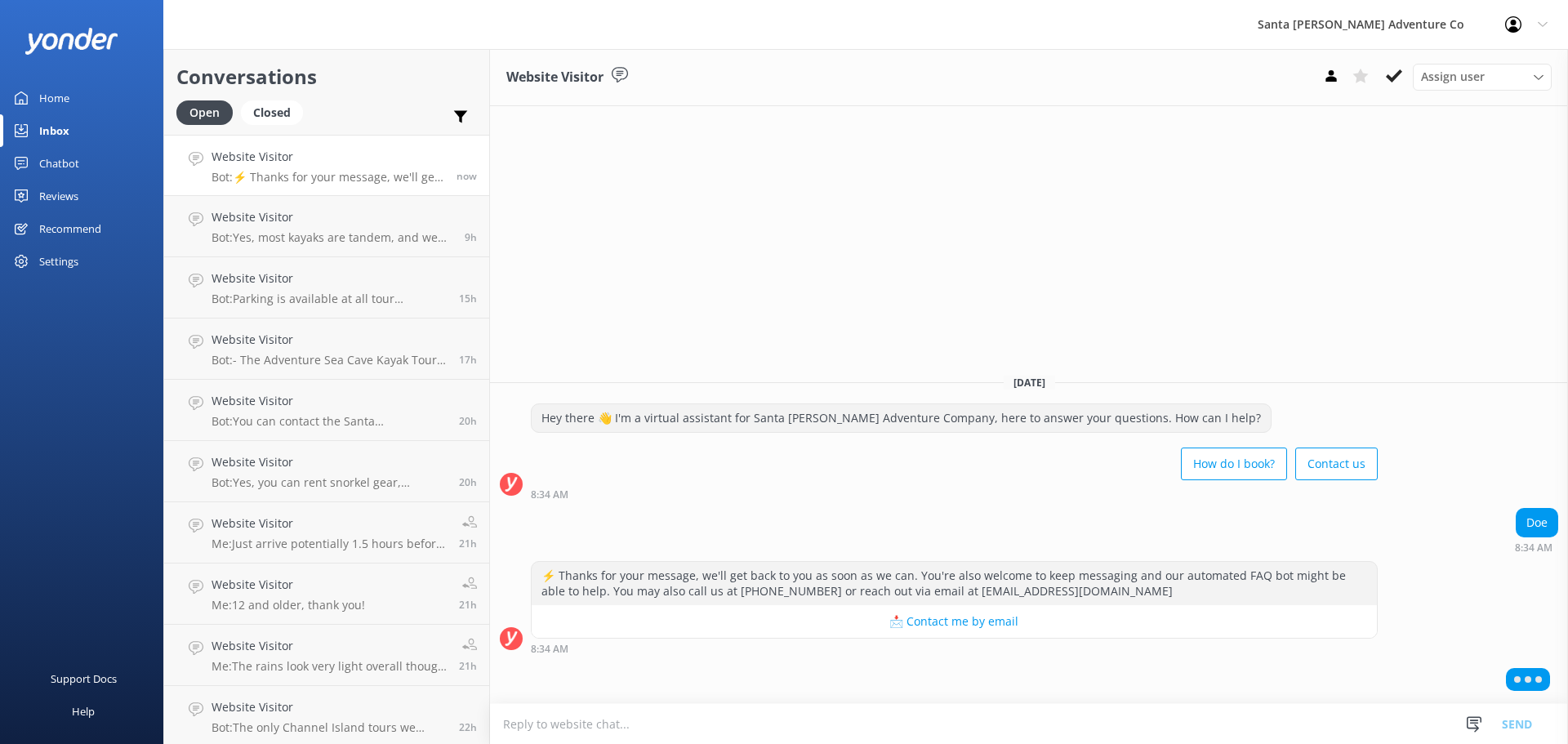
click at [864, 714] on textarea at bounding box center [1028, 724] width 1078 height 40
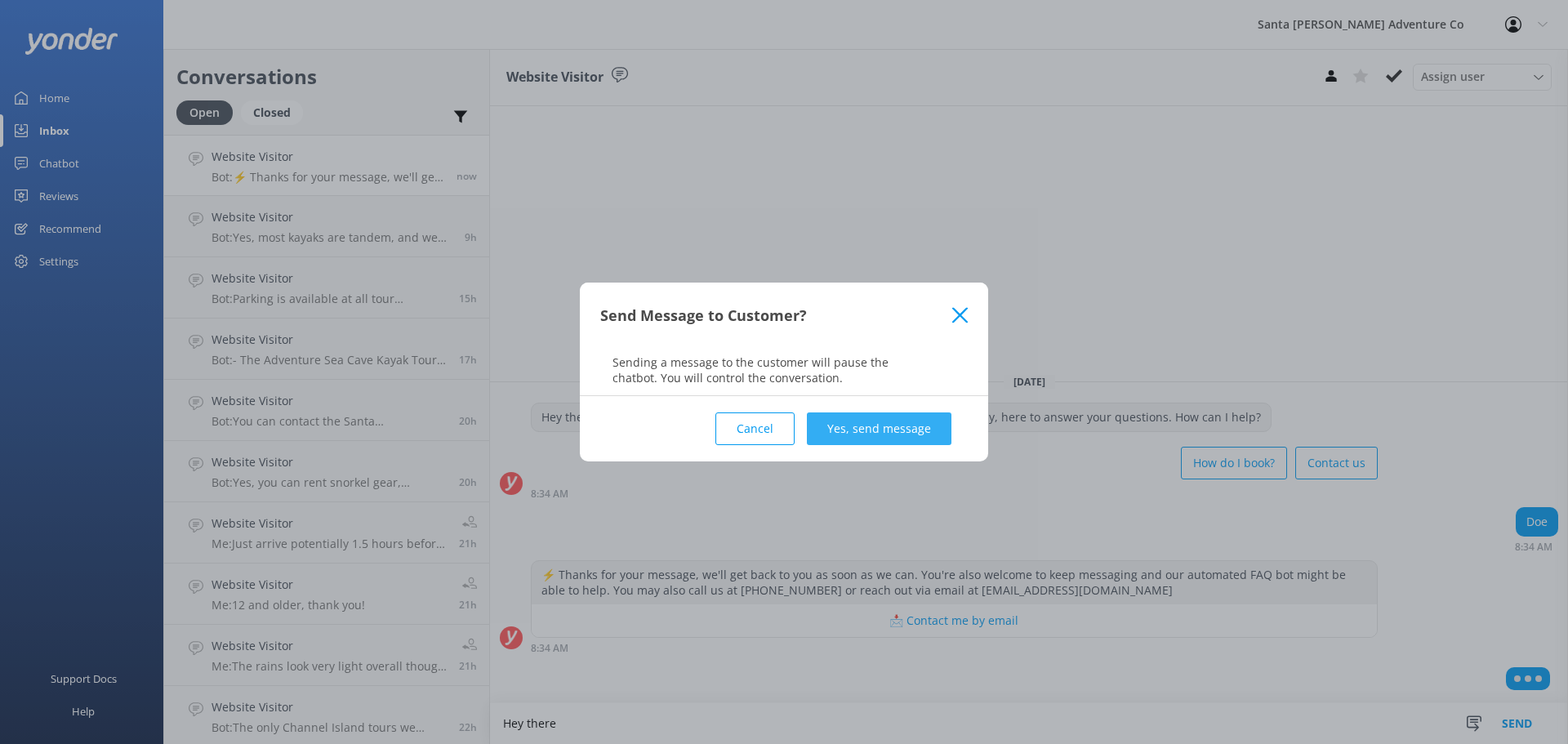
type textarea "Hey there"
click at [904, 425] on button "Yes, send message" at bounding box center [879, 429] width 144 height 33
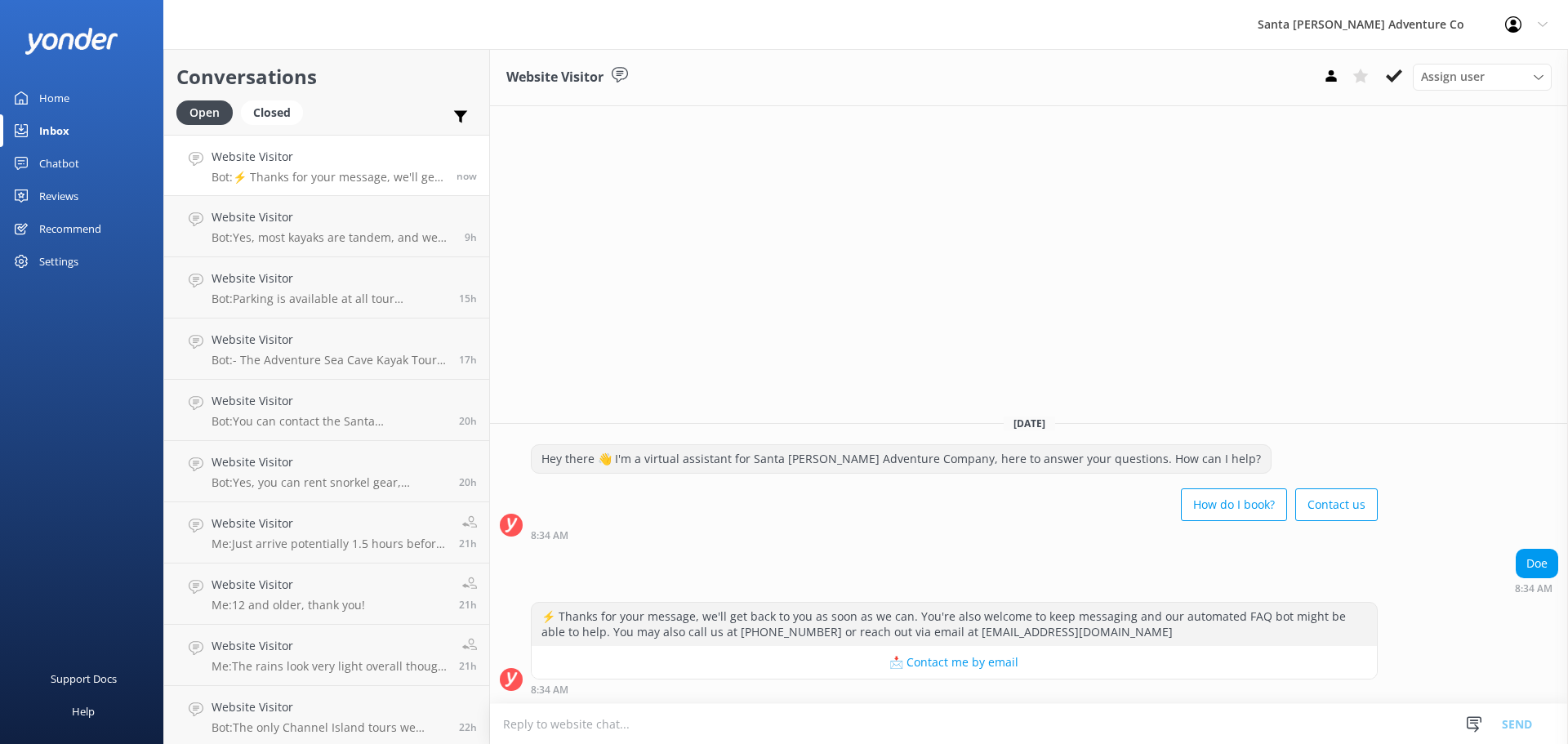
click at [584, 717] on textarea at bounding box center [1028, 724] width 1078 height 40
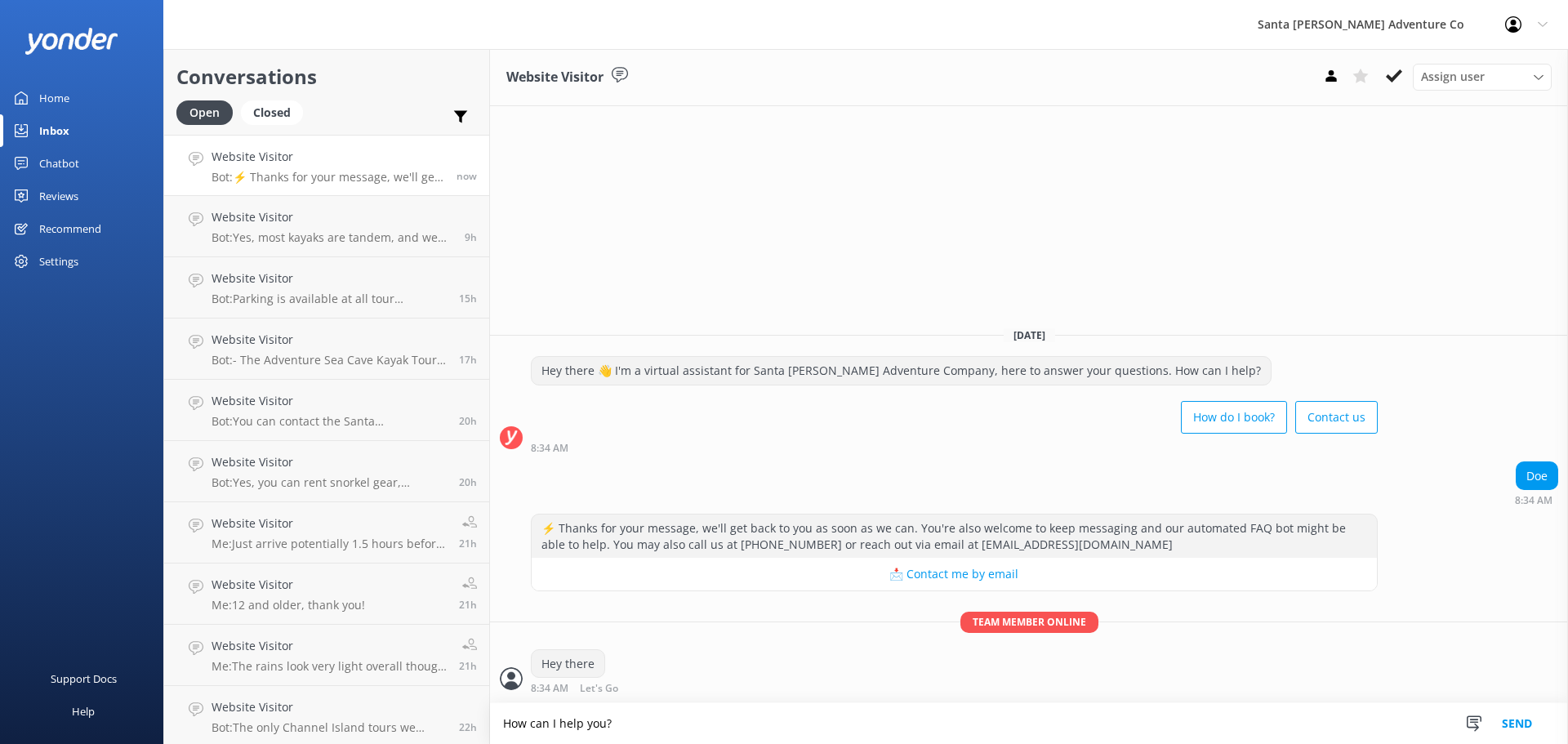
type textarea "How can I help you?"
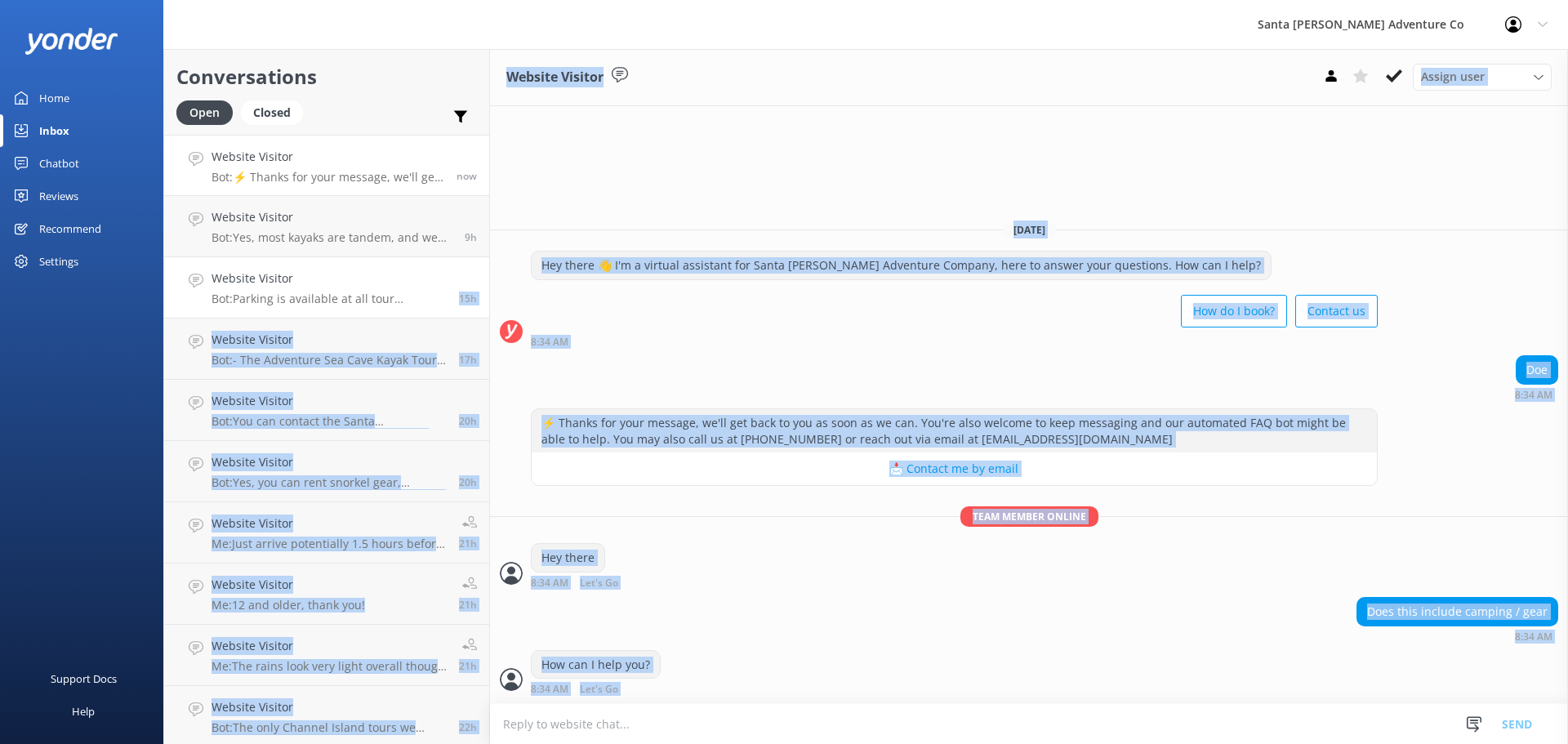
drag, startPoint x: 711, startPoint y: 669, endPoint x: 422, endPoint y: 306, distance: 464.0
click at [422, 306] on div "Conversations Open Closed Important Assigned to me Unassigned Website Visitor B…" at bounding box center [865, 396] width 1405 height 695
drag, startPoint x: 730, startPoint y: 589, endPoint x: 731, endPoint y: 609, distance: 20.0
click at [730, 589] on div "⚡ Thanks for your message, we'll get back to you as soon as we can. You're also…" at bounding box center [1028, 502] width 1078 height 189
drag, startPoint x: 757, startPoint y: 683, endPoint x: 257, endPoint y: 338, distance: 607.5
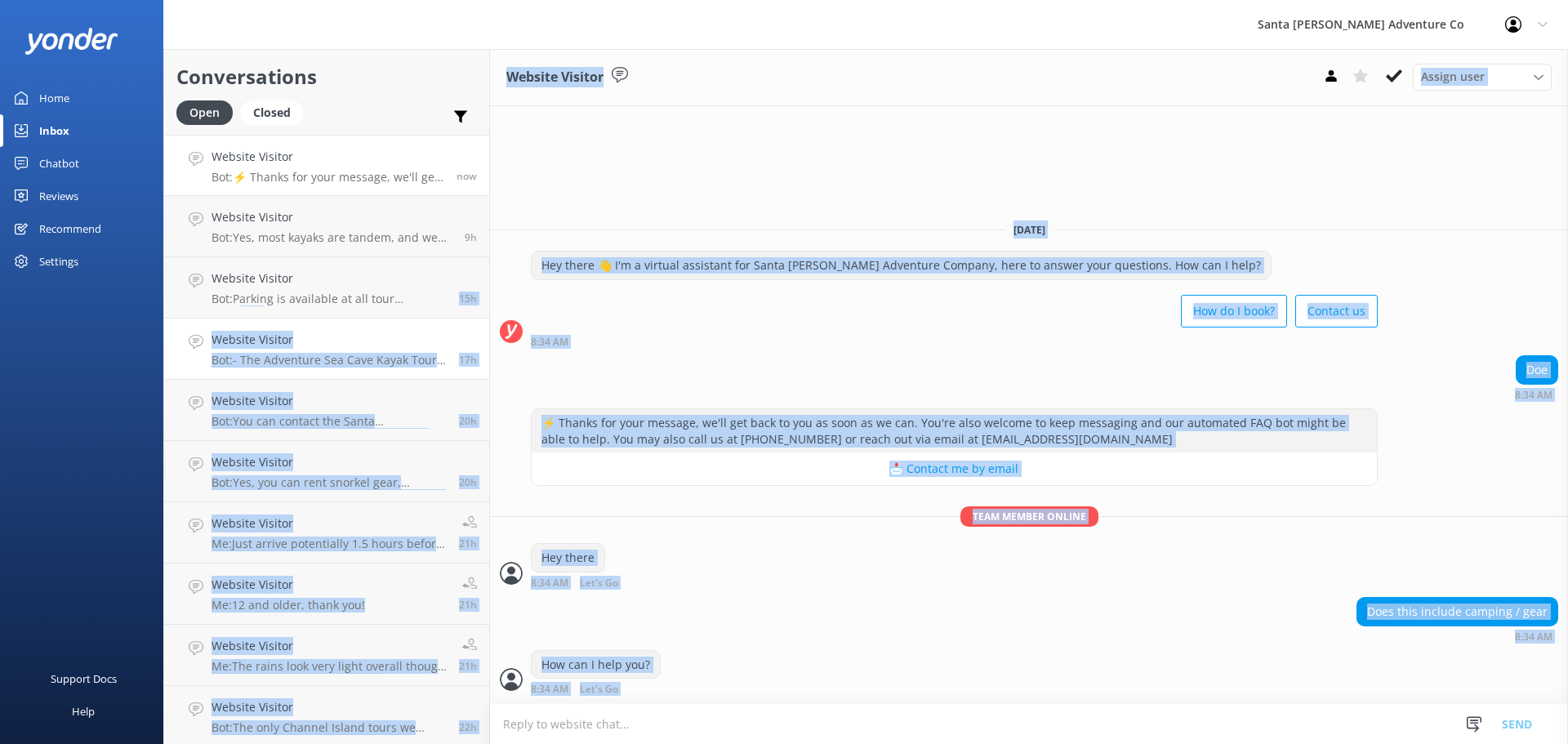
click at [237, 315] on div "Conversations Open Closed Important Assigned to me Unassigned Website Visitor B…" at bounding box center [865, 396] width 1405 height 695
click at [829, 687] on div "How can I help you? 8:34 AM Let's Go Read" at bounding box center [1028, 673] width 1078 height 45
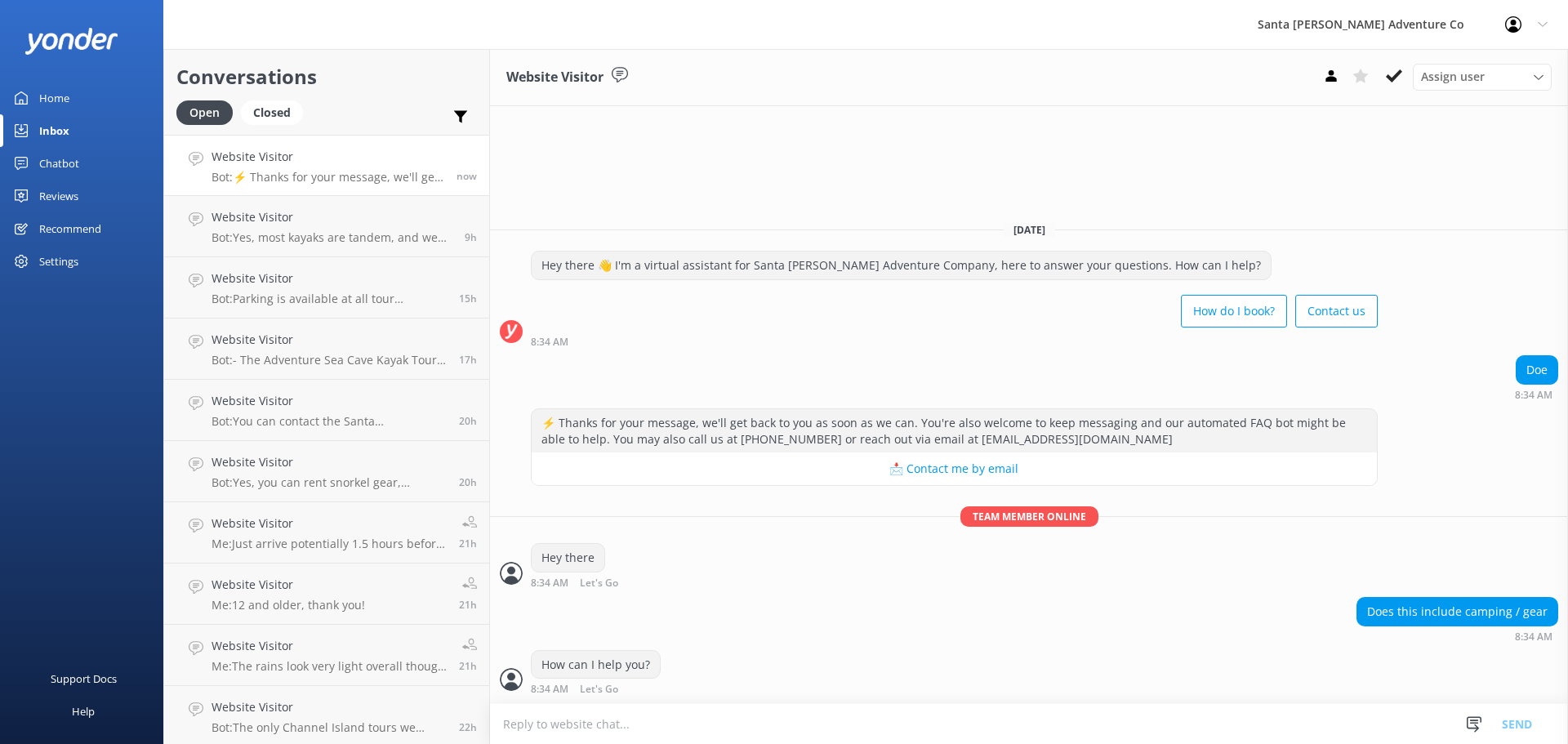
click at [607, 716] on textarea at bounding box center [1028, 724] width 1078 height 40
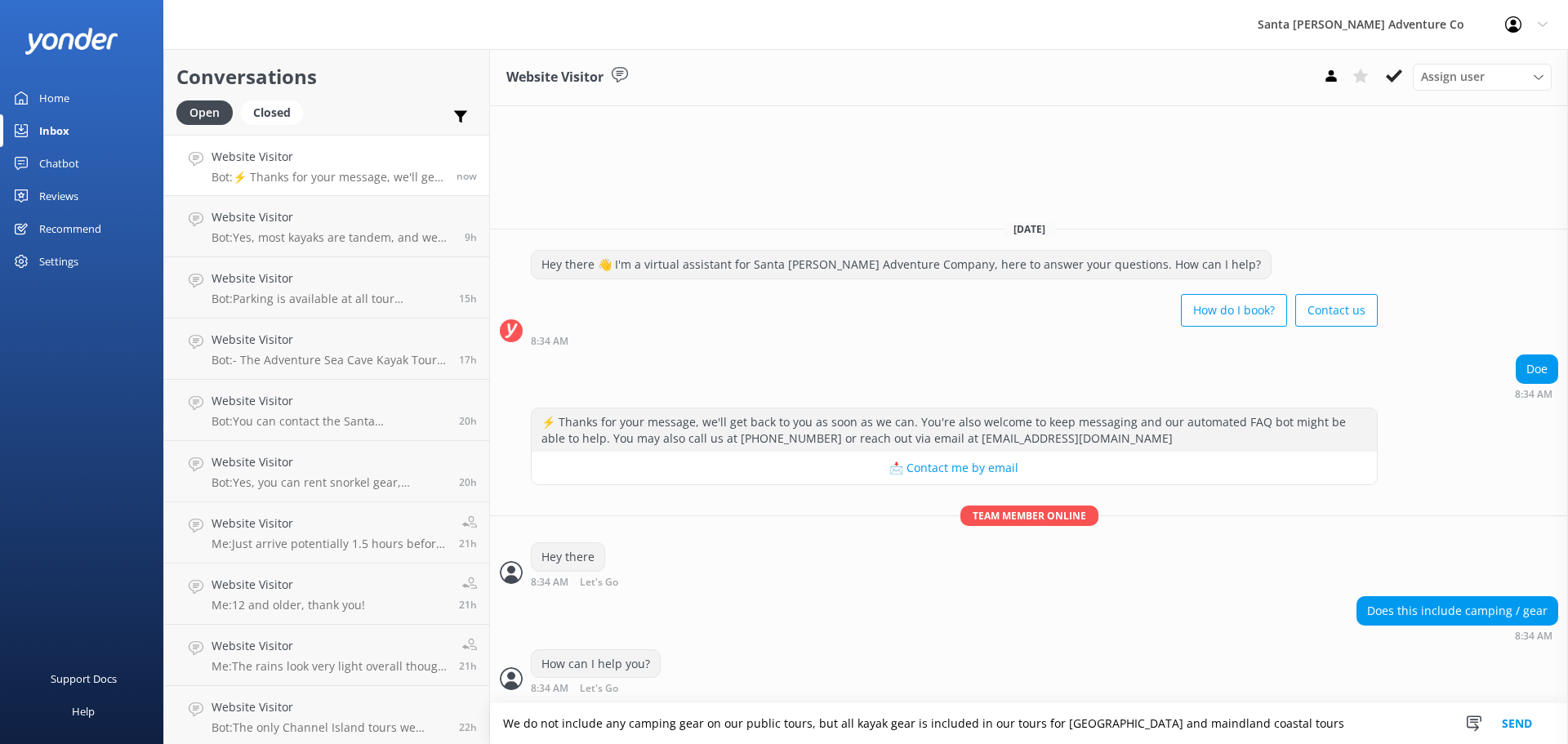
click at [1185, 717] on textarea "We do not include any camping gear on our public tours, but all kayak gear is i…" at bounding box center [1028, 723] width 1078 height 41
type textarea "We do not include any camping gear on our public tours, but all kayak gear is i…"
click at [1524, 722] on button "Send" at bounding box center [1517, 723] width 61 height 41
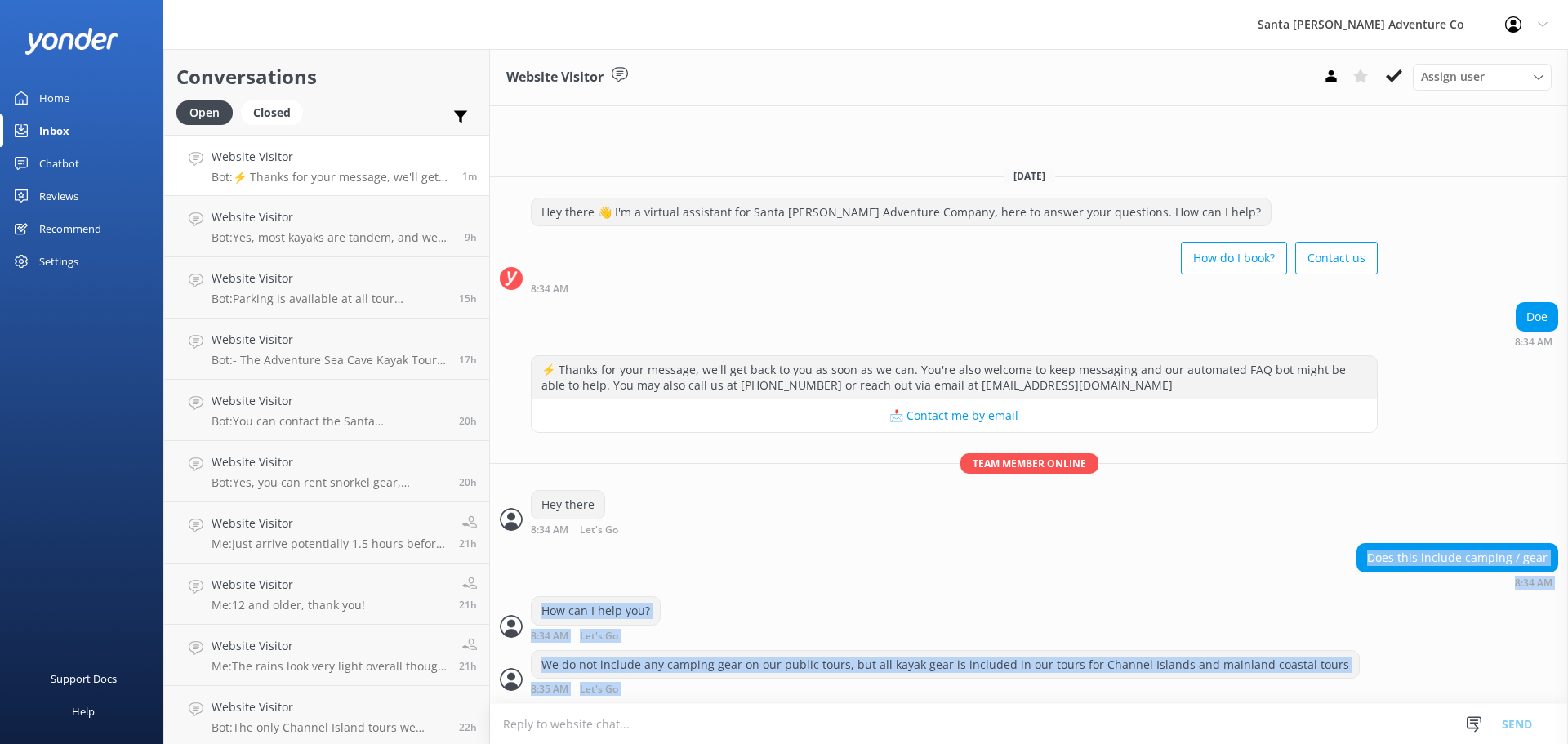
drag, startPoint x: 701, startPoint y: 687, endPoint x: 570, endPoint y: 569, distance: 176.3
click at [570, 569] on div "[DATE] Hey there 👋 I'm a virtual assistant for Santa [PERSON_NAME] Adventure Co…" at bounding box center [1028, 428] width 1078 height 549
click at [697, 641] on div "How can I help you? 8:34 AM Let's Go Read" at bounding box center [1028, 619] width 1078 height 45
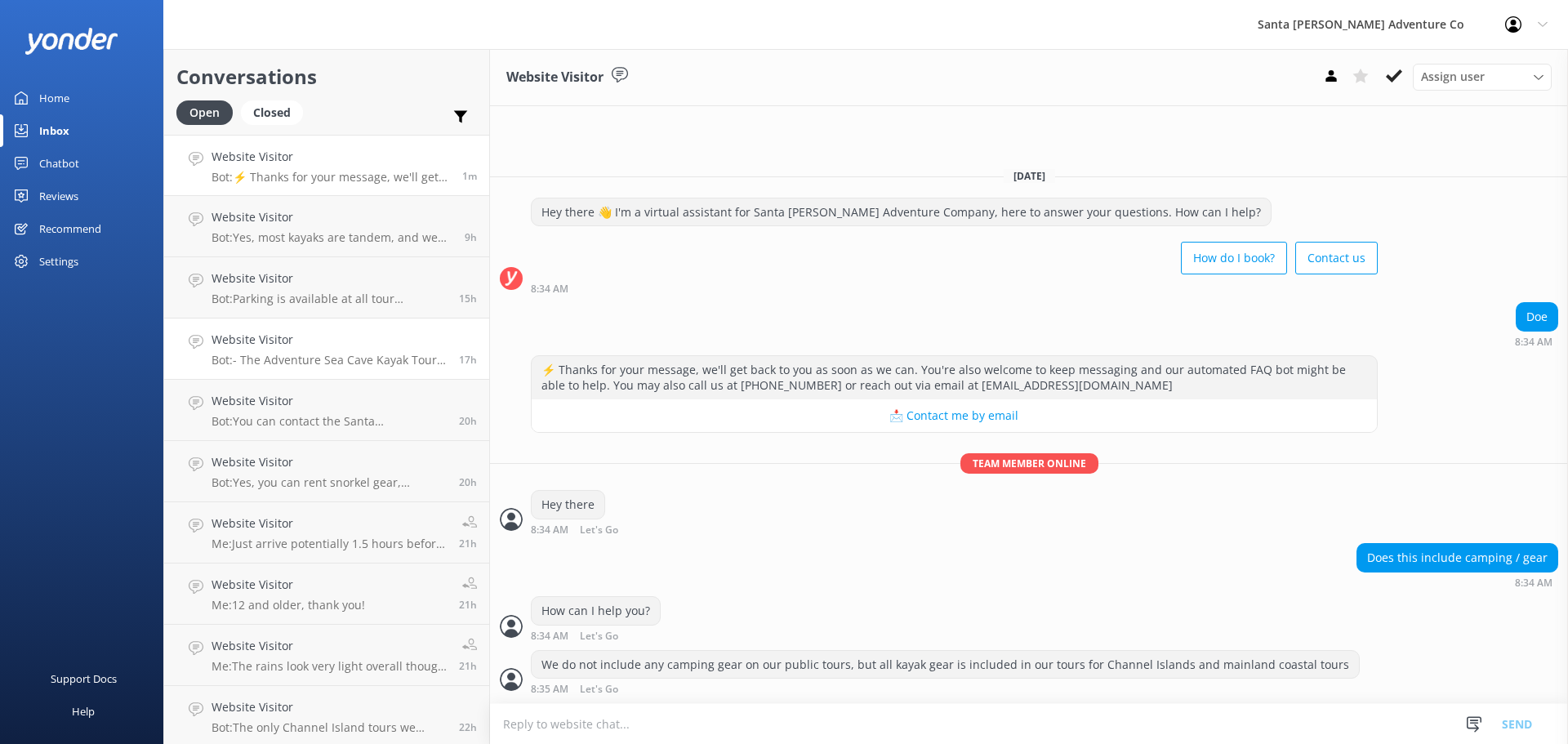
drag, startPoint x: 707, startPoint y: 705, endPoint x: 447, endPoint y: 355, distance: 436.0
click at [447, 355] on div "Conversations Open Closed Important Assigned to me Unassigned Website Visitor B…" at bounding box center [865, 396] width 1405 height 695
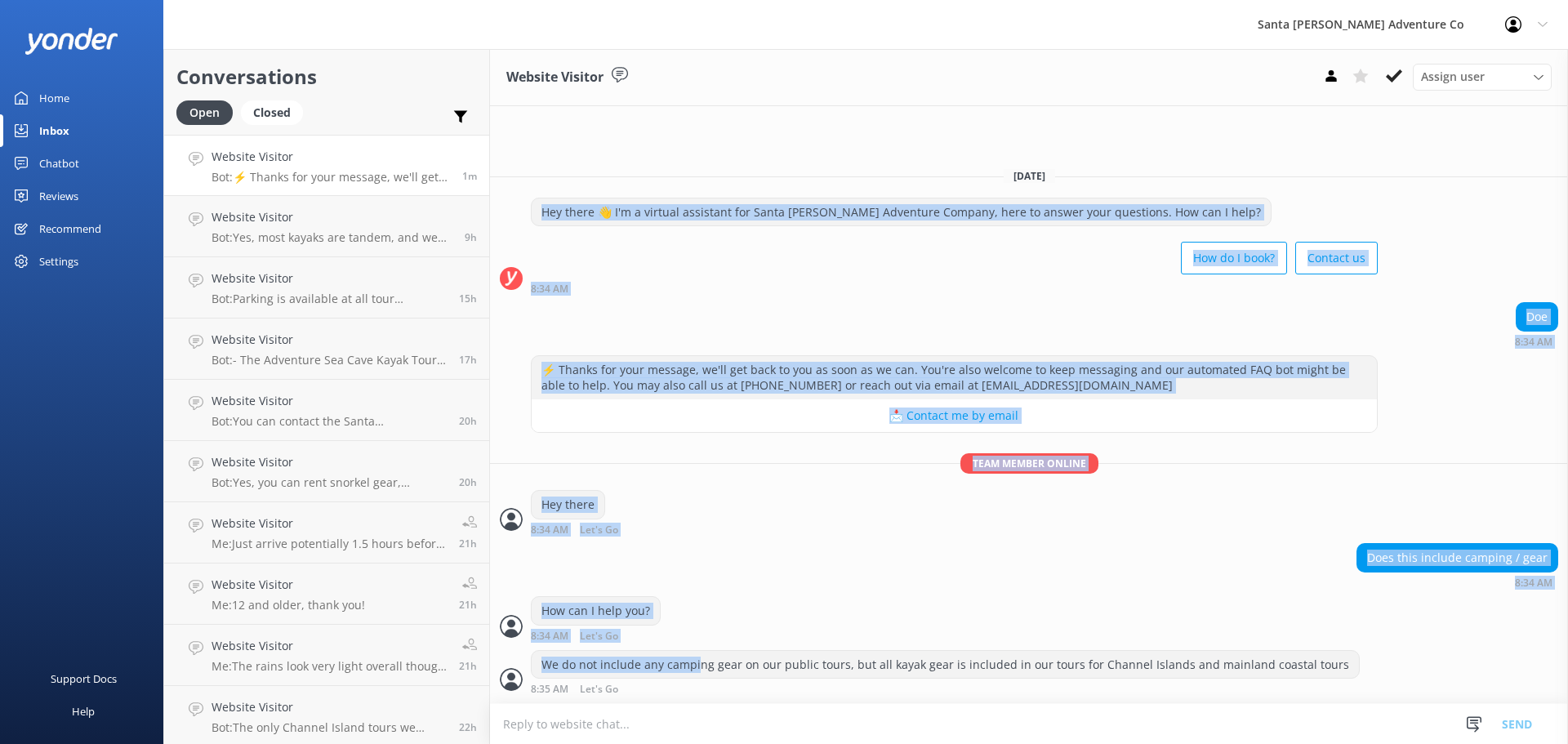
drag, startPoint x: 697, startPoint y: 676, endPoint x: 568, endPoint y: 194, distance: 499.0
click at [568, 194] on div "[DATE] Hey there 👋 I'm a virtual assistant for Santa [PERSON_NAME] Adventure Co…" at bounding box center [1028, 428] width 1078 height 549
click at [575, 223] on div "Hey there 👋 I'm a virtual assistant for Santa [PERSON_NAME] Adventure Company, …" at bounding box center [901, 212] width 739 height 28
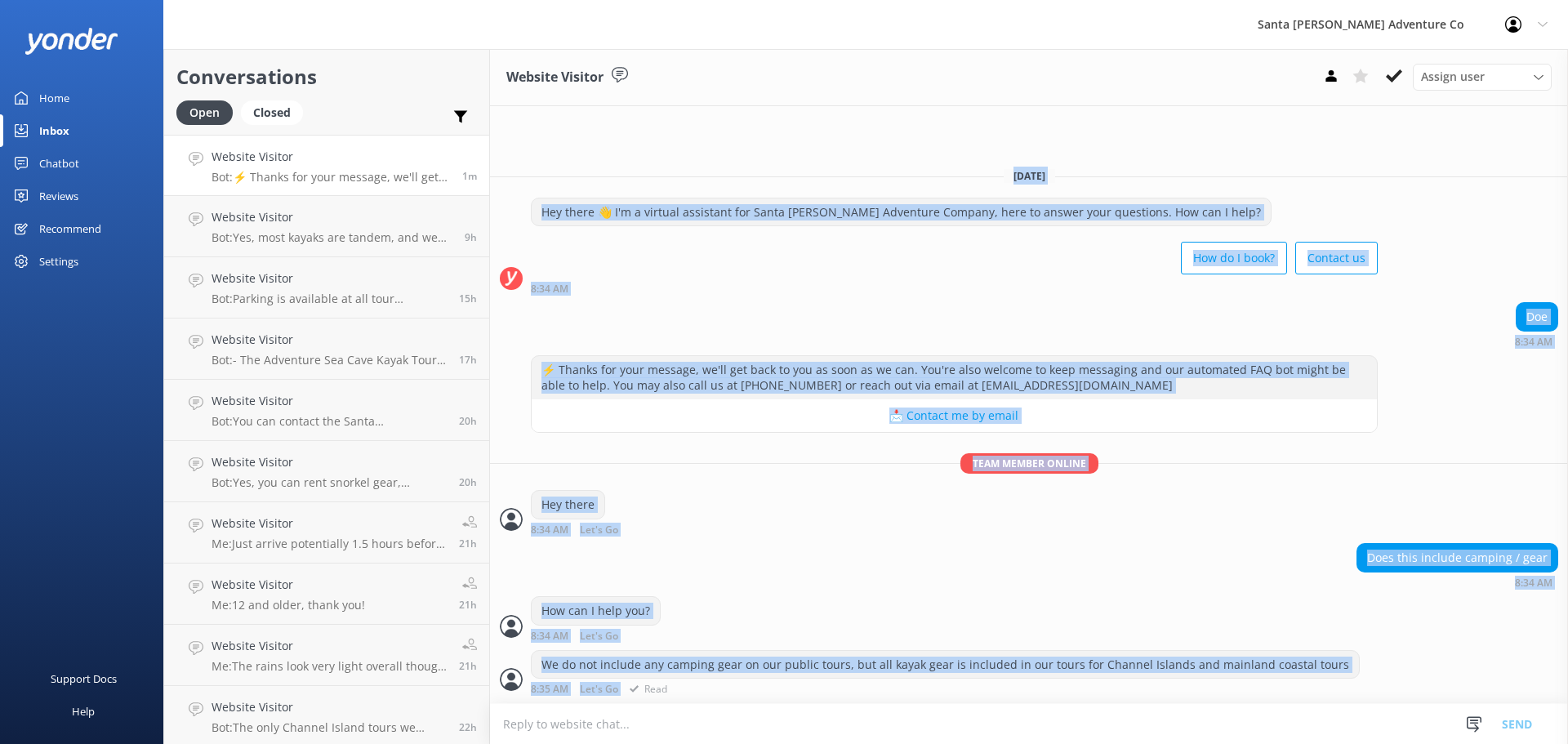
drag, startPoint x: 528, startPoint y: 181, endPoint x: 854, endPoint y: 687, distance: 601.9
click at [854, 687] on div "[DATE] Hey there 👋 I'm a virtual assistant for Santa [PERSON_NAME] Adventure Co…" at bounding box center [1028, 428] width 1078 height 549
click at [854, 687] on div "8:35 AM Let's Go Read" at bounding box center [944, 689] width 829 height 12
drag, startPoint x: 854, startPoint y: 687, endPoint x: 555, endPoint y: 194, distance: 576.6
click at [555, 194] on div "[DATE] Hey there 👋 I'm a virtual assistant for Santa [PERSON_NAME] Adventure Co…" at bounding box center [1028, 428] width 1078 height 549
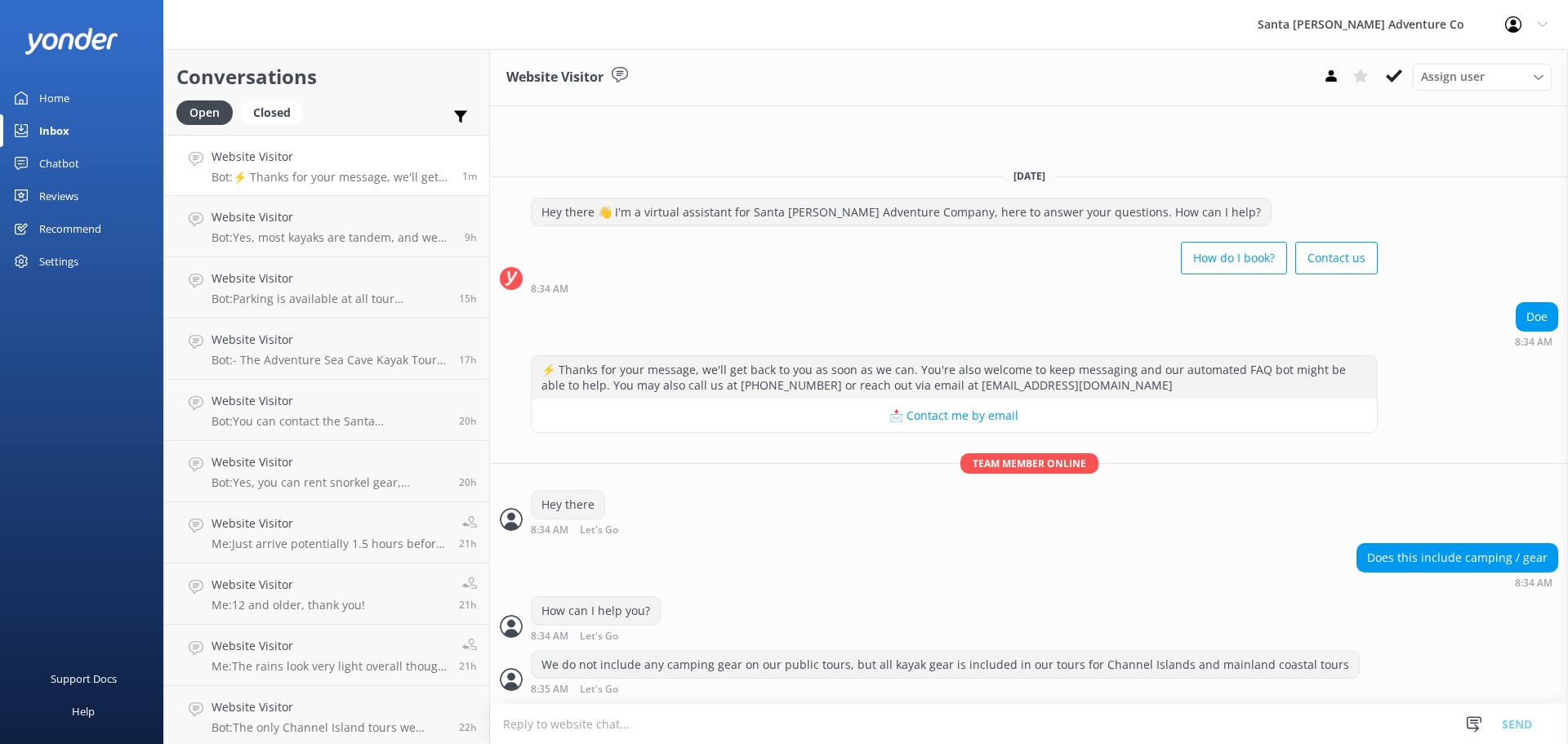
click at [550, 179] on div "[DATE]" at bounding box center [1028, 176] width 1078 height 18
